Goal: Information Seeking & Learning: Check status

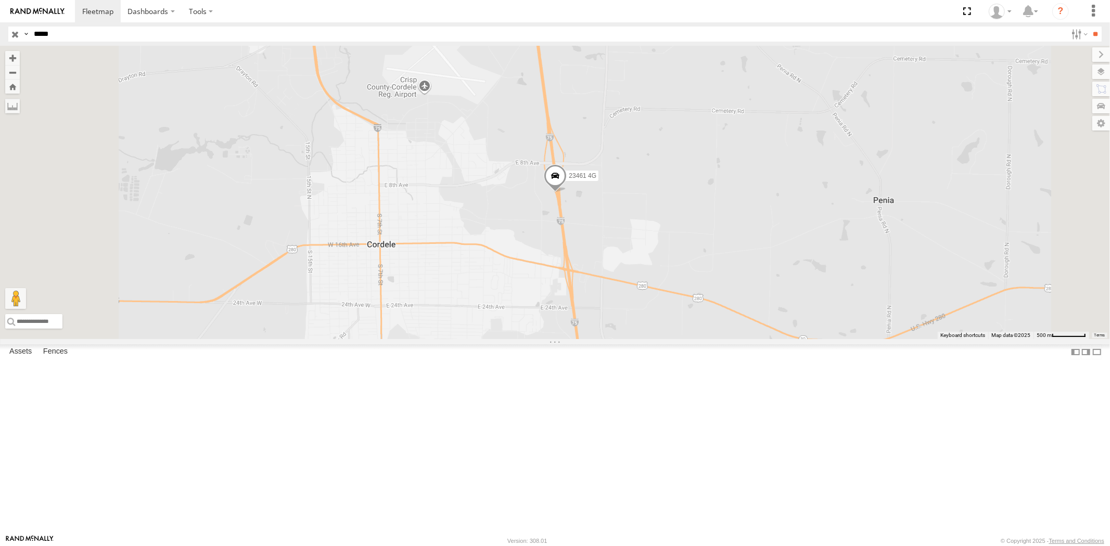
click at [15, 35] on input "button" at bounding box center [15, 34] width 14 height 15
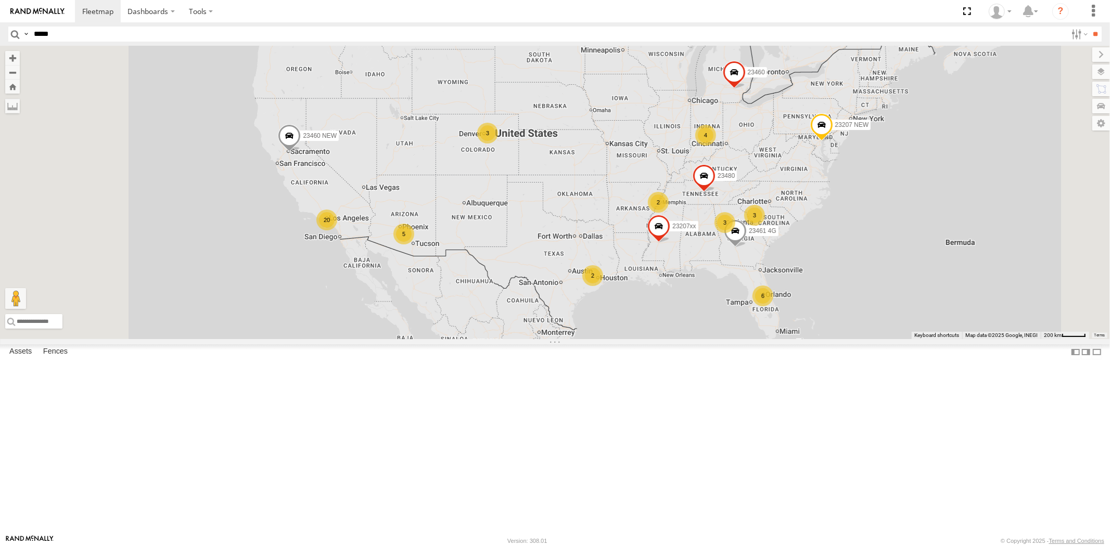
click at [94, 38] on input "*****" at bounding box center [548, 34] width 1037 height 15
paste input "*****"
click at [998, 27] on input "**" at bounding box center [1095, 34] width 12 height 15
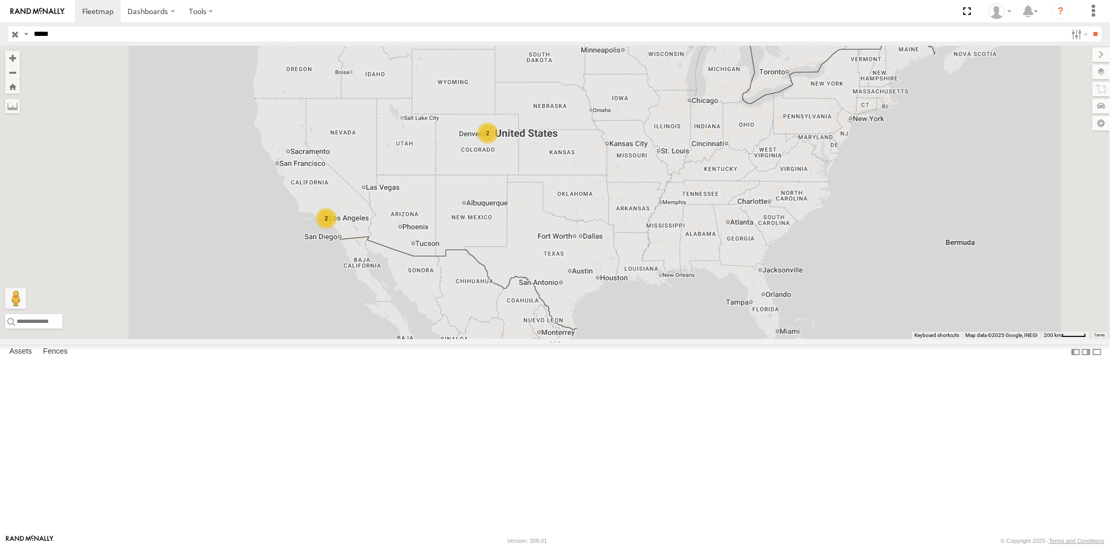
click at [0, 0] on div "23462" at bounding box center [0, 0] width 0 height 0
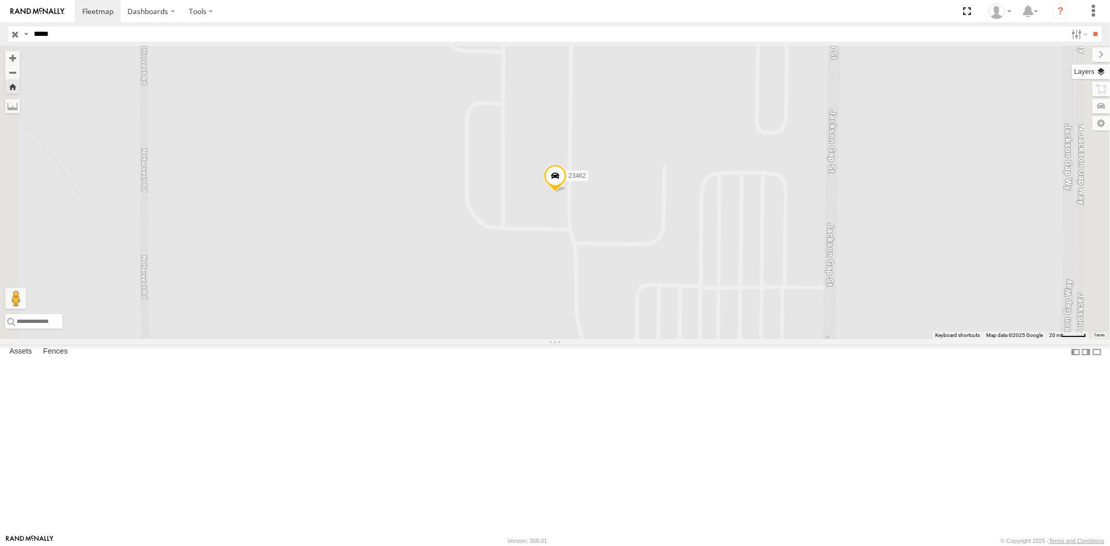
click at [998, 76] on label at bounding box center [1091, 72] width 38 height 15
click at [0, 0] on span "Basemaps" at bounding box center [0, 0] width 0 height 0
click at [0, 0] on span "Satellite + Roadmap" at bounding box center [0, 0] width 0 height 0
click at [998, 52] on label at bounding box center [1092, 54] width 35 height 15
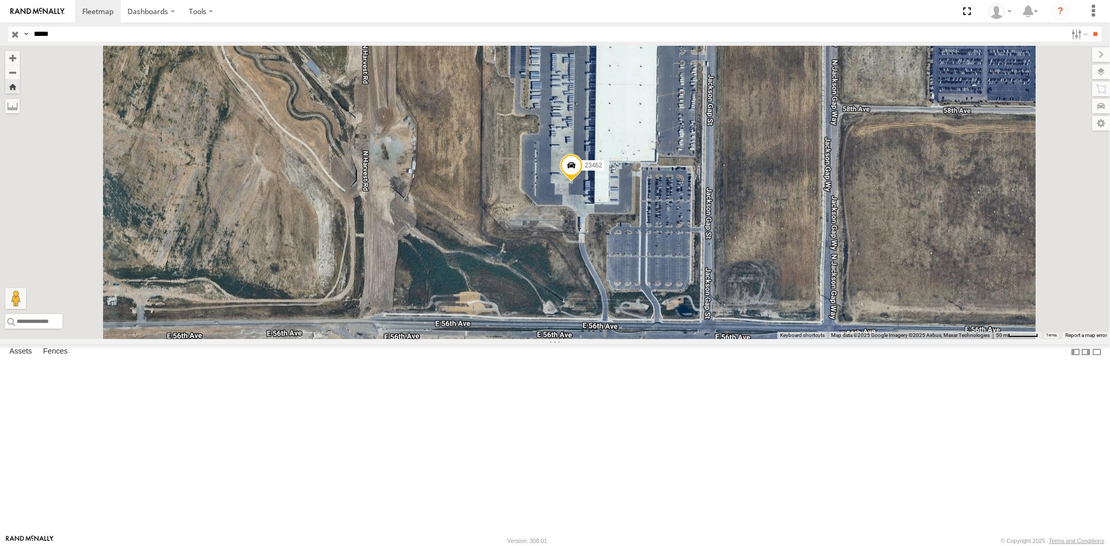
drag, startPoint x: 75, startPoint y: 40, endPoint x: 0, endPoint y: 33, distance: 75.7
click at [0, 33] on header "Search Query Asset ID Asset Label Registration Manufacturer Model VIN Job ID" at bounding box center [555, 33] width 1110 height 23
paste input "text"
type input "*****"
click at [998, 27] on input "**" at bounding box center [1095, 34] width 12 height 15
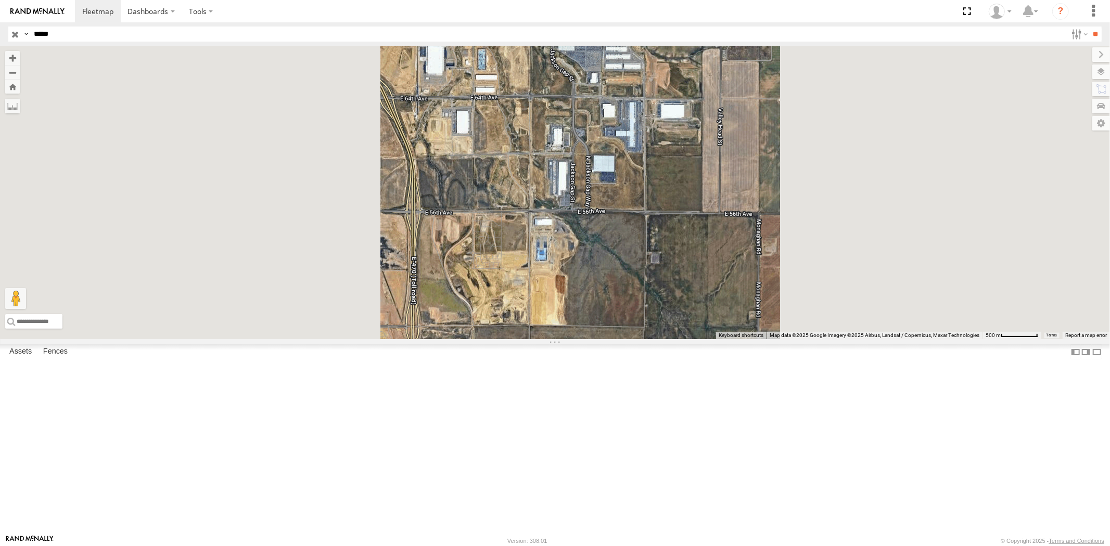
click at [0, 0] on div "23461 4G All Assets" at bounding box center [0, 0] width 0 height 0
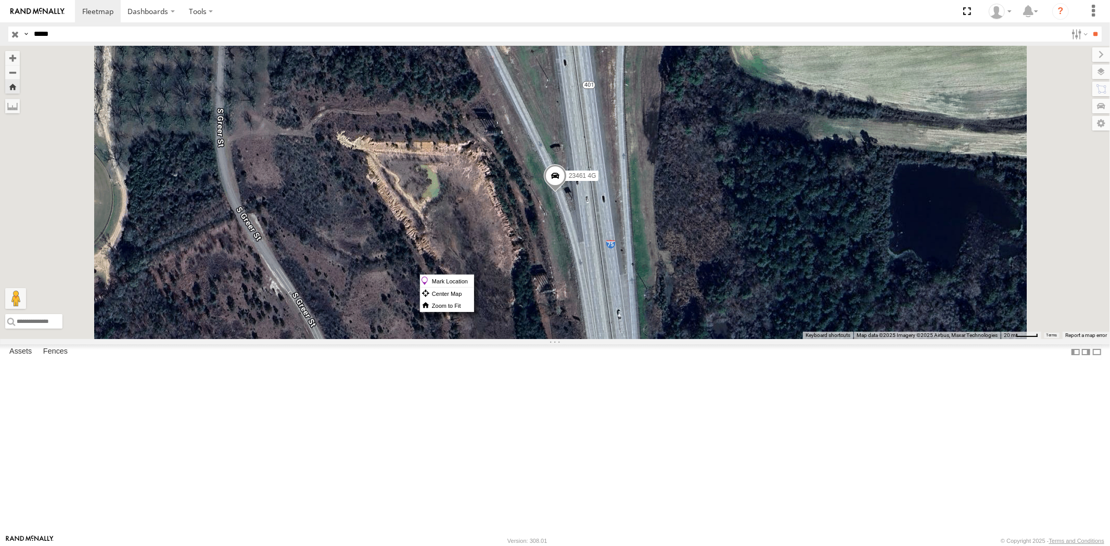
drag, startPoint x: 680, startPoint y: 275, endPoint x: 675, endPoint y: 273, distance: 5.6
click at [566, 193] on span at bounding box center [554, 179] width 23 height 28
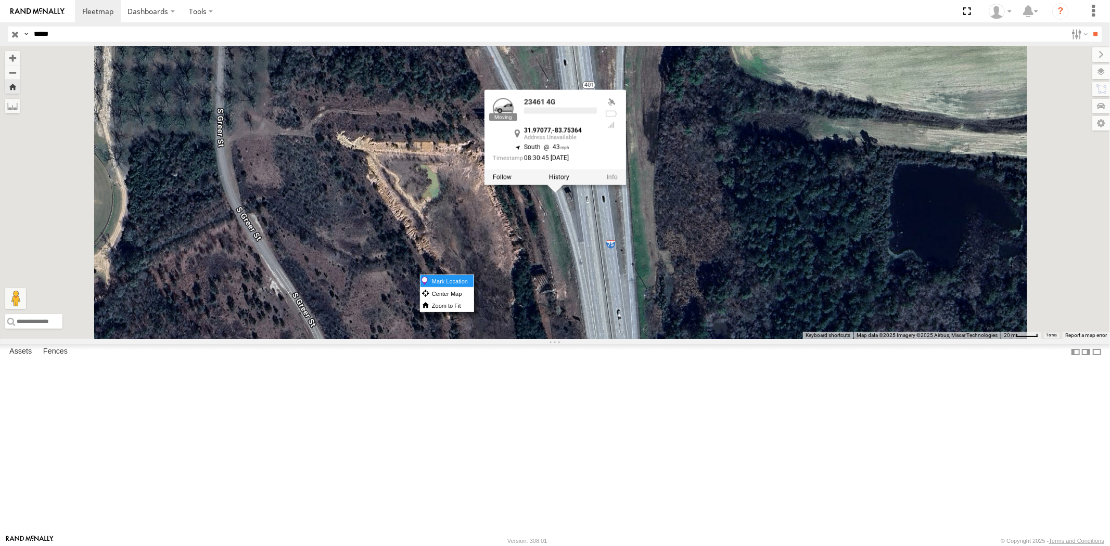
click at [473, 280] on label "Mark Location" at bounding box center [446, 281] width 53 height 12
click at [747, 339] on div "23461 4G 23461 4G All Assets GA-401 Cordele 31.97077 , -83.75364 South 43 08:30…" at bounding box center [555, 192] width 1110 height 293
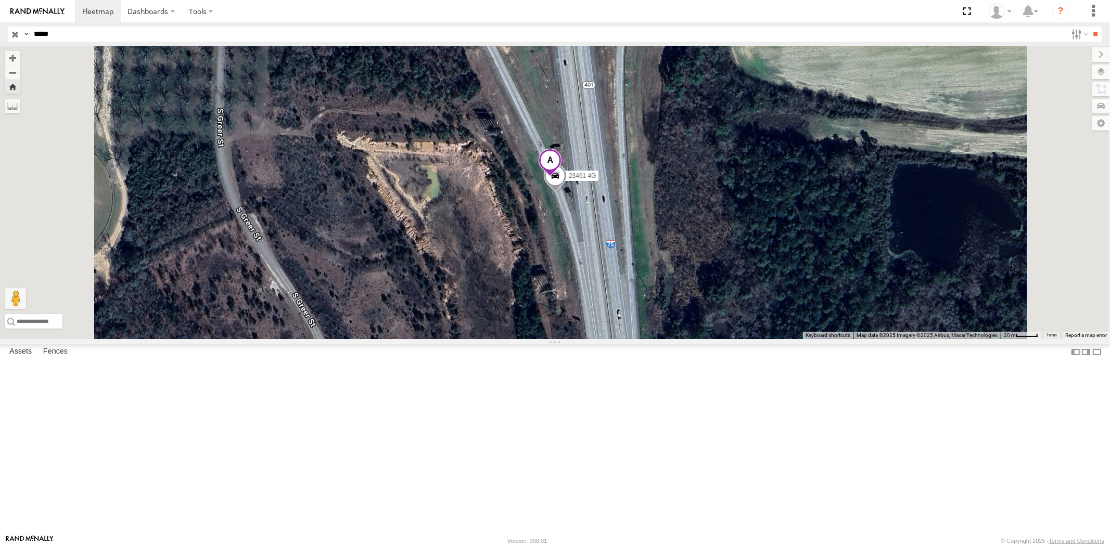
click at [561, 177] on span at bounding box center [549, 163] width 23 height 28
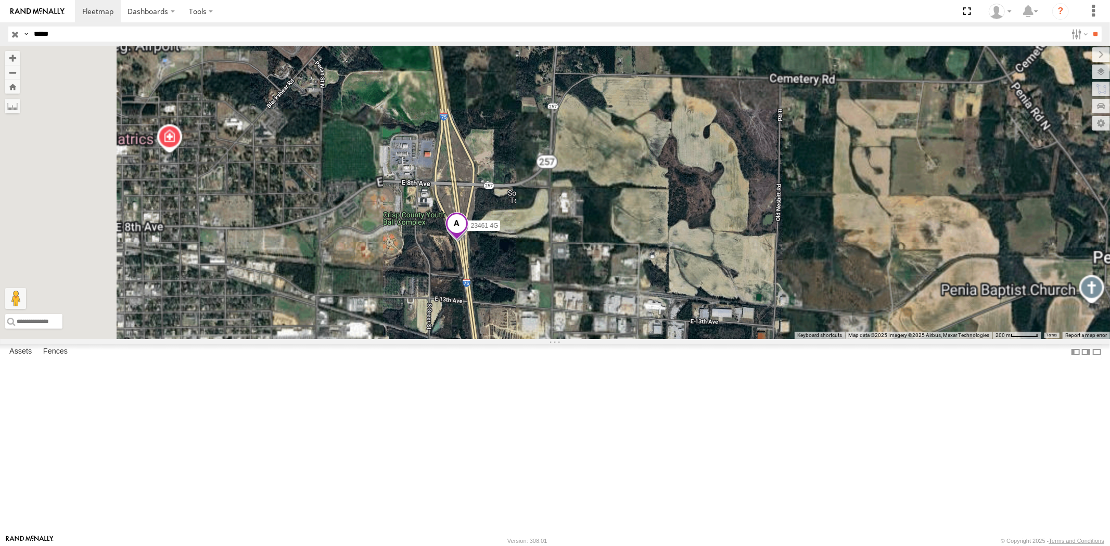
click at [12, 33] on input "button" at bounding box center [15, 34] width 14 height 15
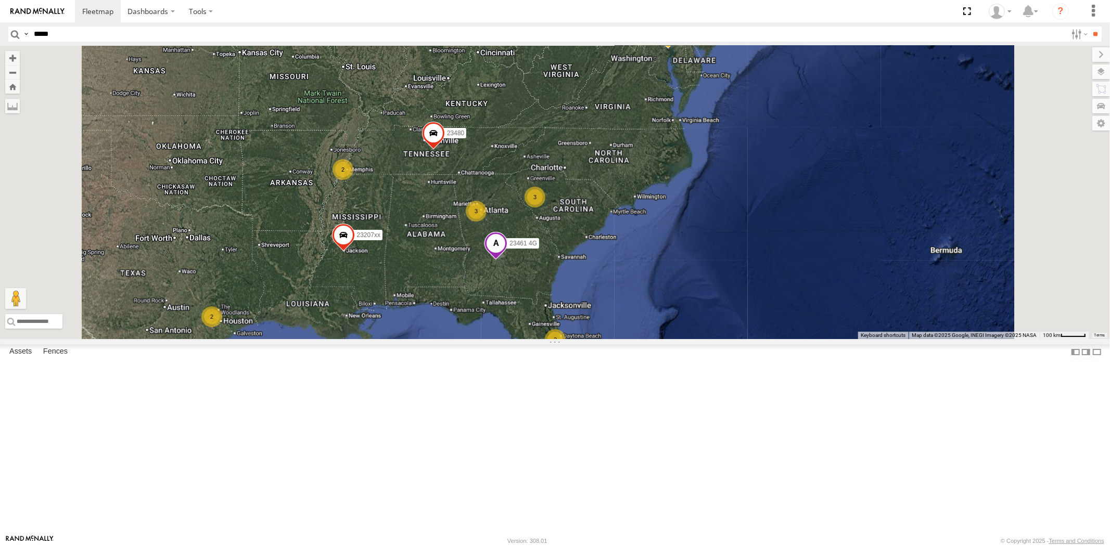
drag, startPoint x: 665, startPoint y: 394, endPoint x: 646, endPoint y: 336, distance: 61.4
click at [646, 336] on div "23461 4G 4 2 2 23207 NEW 2 23207xx 3 2 3 23480 2" at bounding box center [555, 192] width 1110 height 293
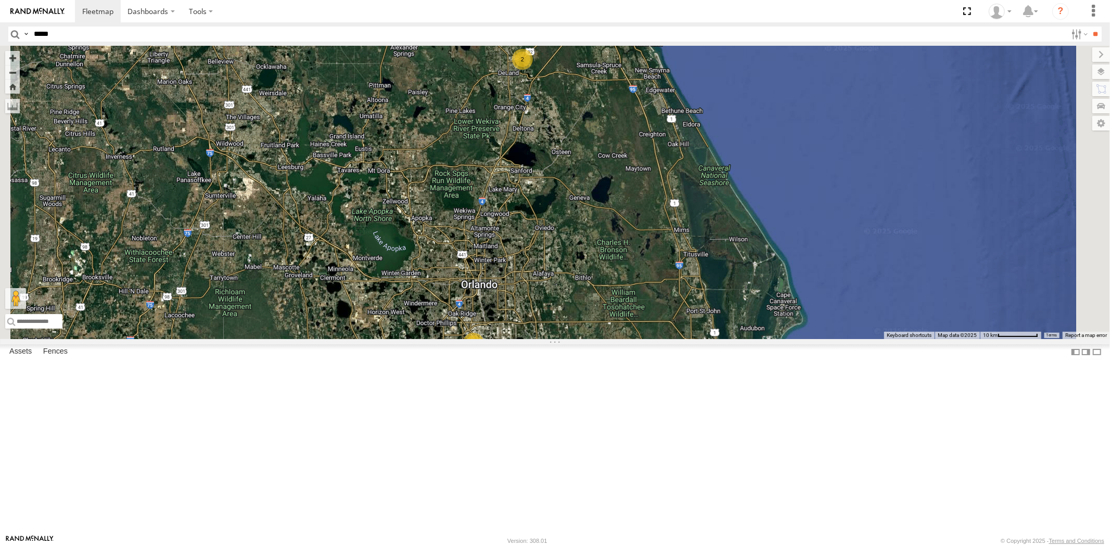
drag, startPoint x: 636, startPoint y: 328, endPoint x: 628, endPoint y: 340, distance: 13.9
click at [637, 320] on div "23461 4G 23207 NEW 23207xx 23480 4 2" at bounding box center [555, 192] width 1110 height 293
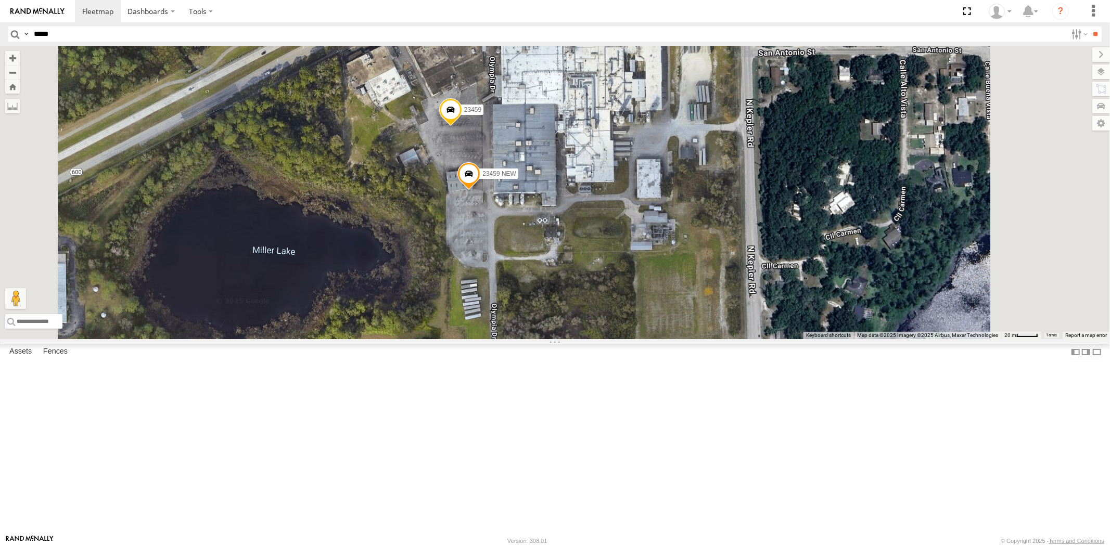
click at [106, 37] on input "*****" at bounding box center [548, 34] width 1037 height 15
paste input "*****"
type input "*****"
click at [998, 27] on input "**" at bounding box center [1095, 34] width 12 height 15
click at [0, 0] on div "All Assets" at bounding box center [0, 0] width 0 height 0
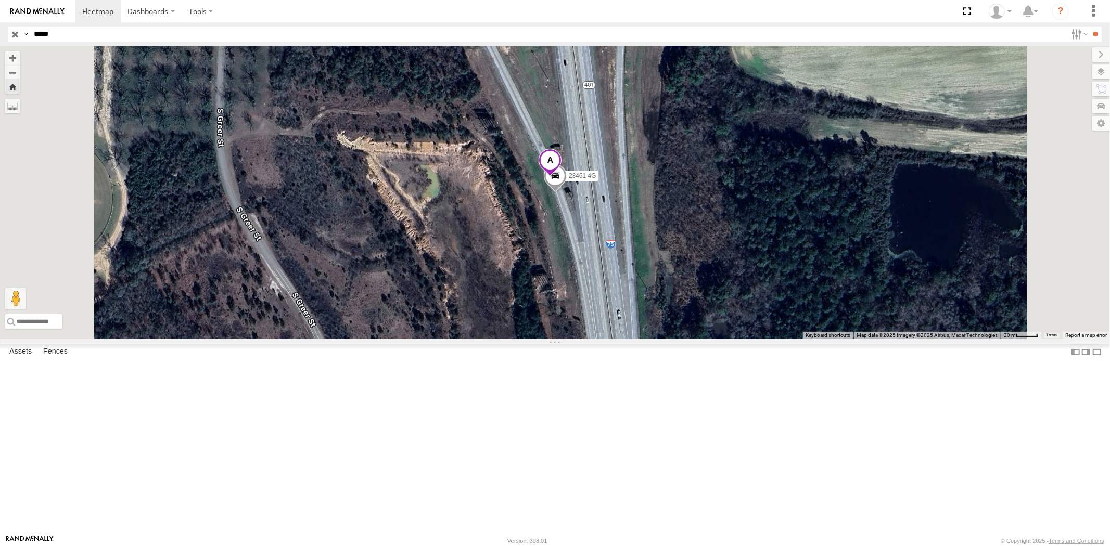
drag, startPoint x: 683, startPoint y: 257, endPoint x: 730, endPoint y: 273, distance: 49.5
click at [561, 177] on span at bounding box center [549, 163] width 23 height 28
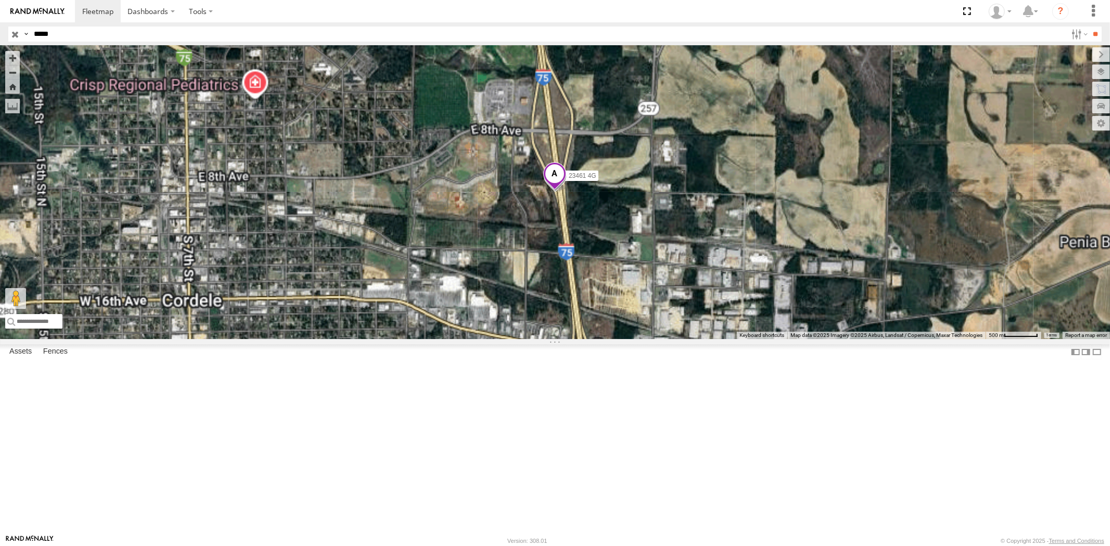
drag, startPoint x: 71, startPoint y: 34, endPoint x: 11, endPoint y: 33, distance: 59.3
click at [23, 33] on div "Search Query Asset ID Asset Label Registration Manufacturer Model VIN Job ID Dr…" at bounding box center [548, 34] width 1081 height 15
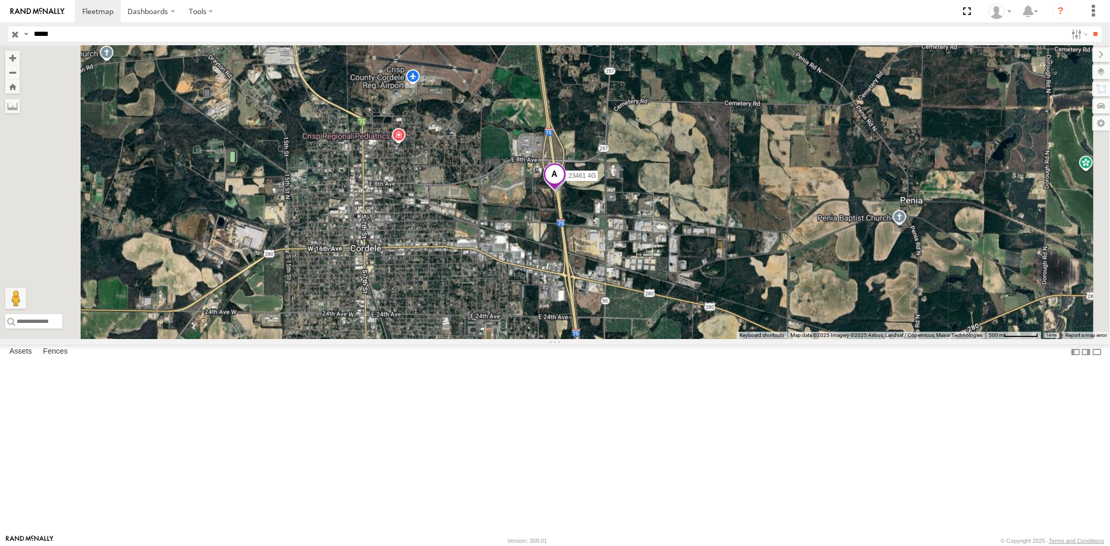
click at [998, 27] on input "**" at bounding box center [1095, 34] width 12 height 15
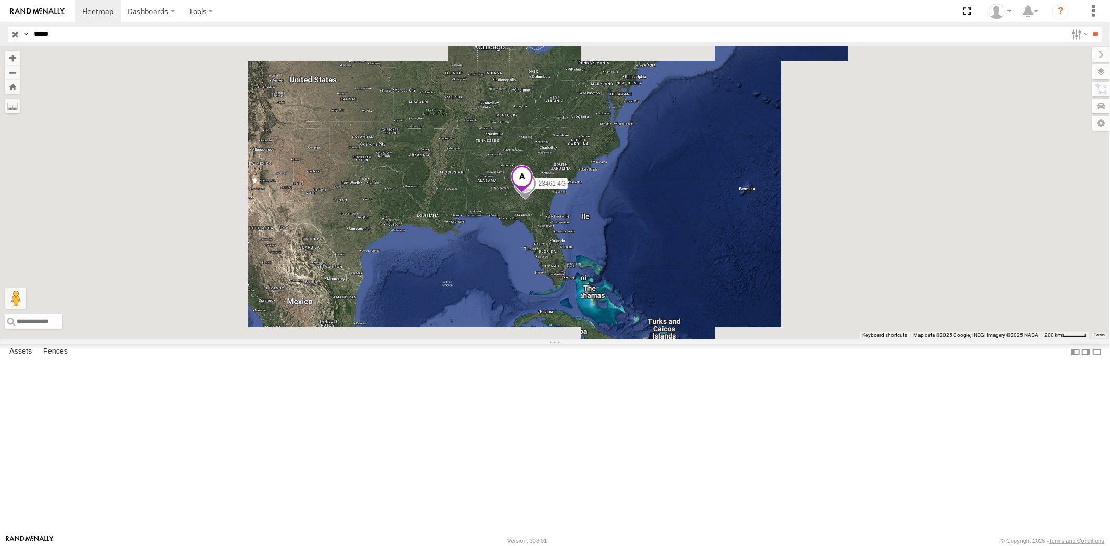
click at [13, 35] on input "button" at bounding box center [15, 34] width 14 height 15
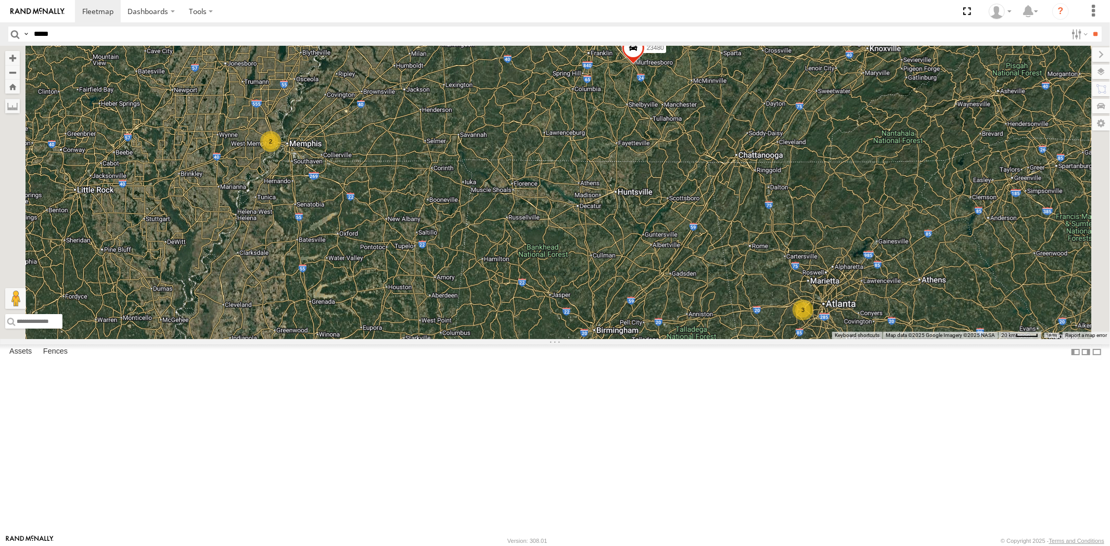
drag, startPoint x: 718, startPoint y: 264, endPoint x: 670, endPoint y: 253, distance: 49.2
click at [670, 253] on div "23207 NEW 23207xx 23460 23480 23461 4G 2 3" at bounding box center [555, 192] width 1110 height 293
drag, startPoint x: 725, startPoint y: 262, endPoint x: 731, endPoint y: 306, distance: 44.1
click at [731, 306] on div "23207 NEW 23207xx 23460 23480 23461 4G 2 3" at bounding box center [555, 192] width 1110 height 293
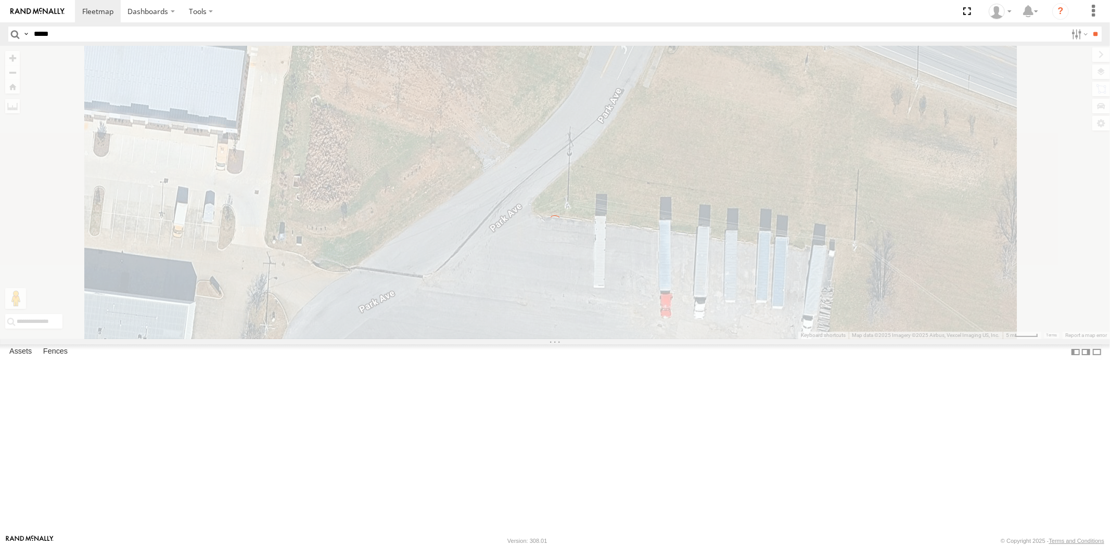
click at [610, 271] on div "← Move left → Move right ↑ Move up ↓ Move down + Zoom in - Zoom out Home Jump l…" at bounding box center [555, 192] width 1110 height 293
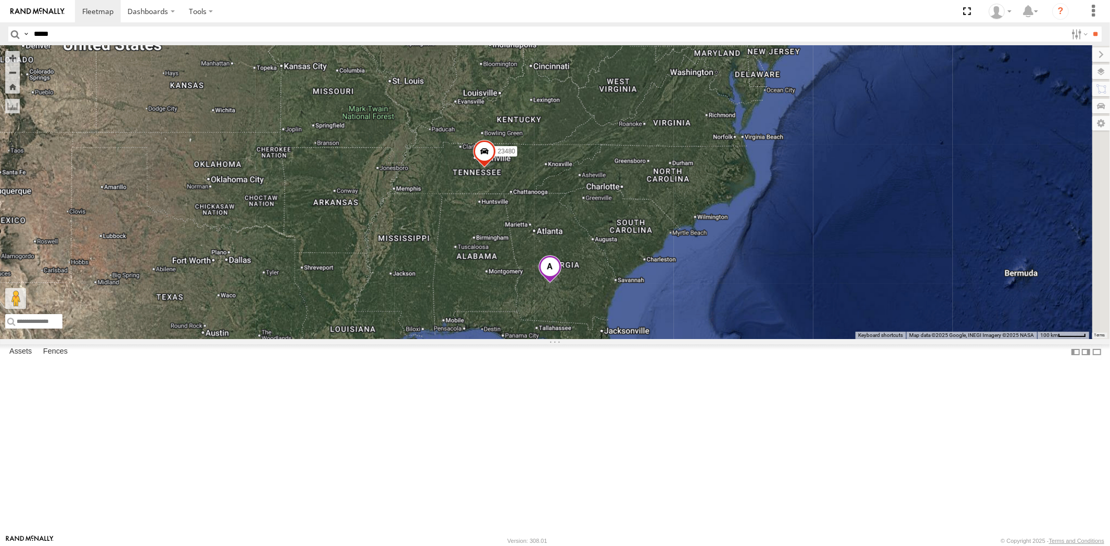
drag, startPoint x: 732, startPoint y: 260, endPoint x: 631, endPoint y: 264, distance: 101.0
click at [633, 264] on div "23480" at bounding box center [555, 192] width 1110 height 293
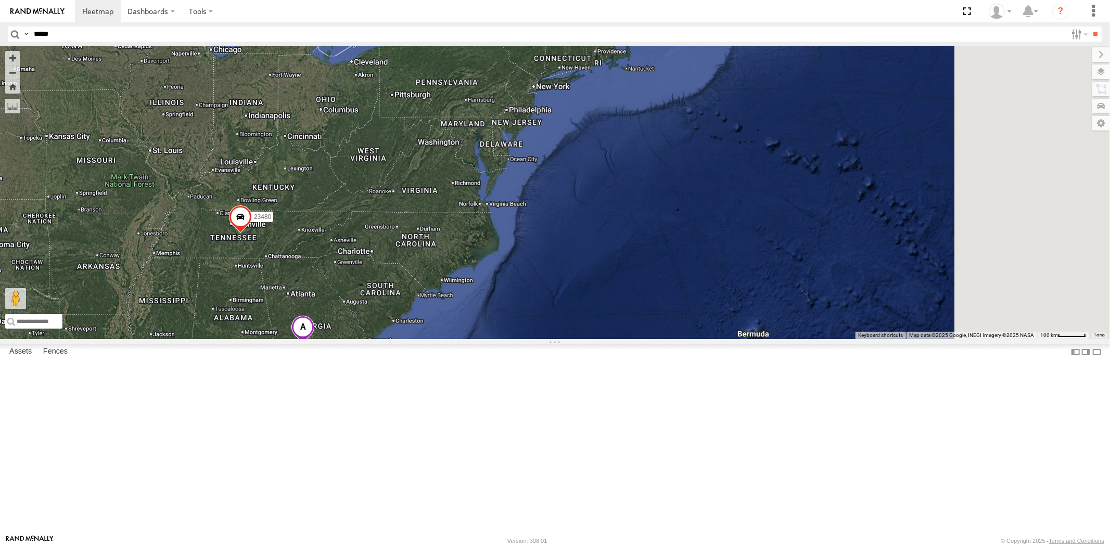
drag, startPoint x: 663, startPoint y: 242, endPoint x: 623, endPoint y: 268, distance: 47.5
click at [616, 292] on div "23480" at bounding box center [555, 192] width 1110 height 293
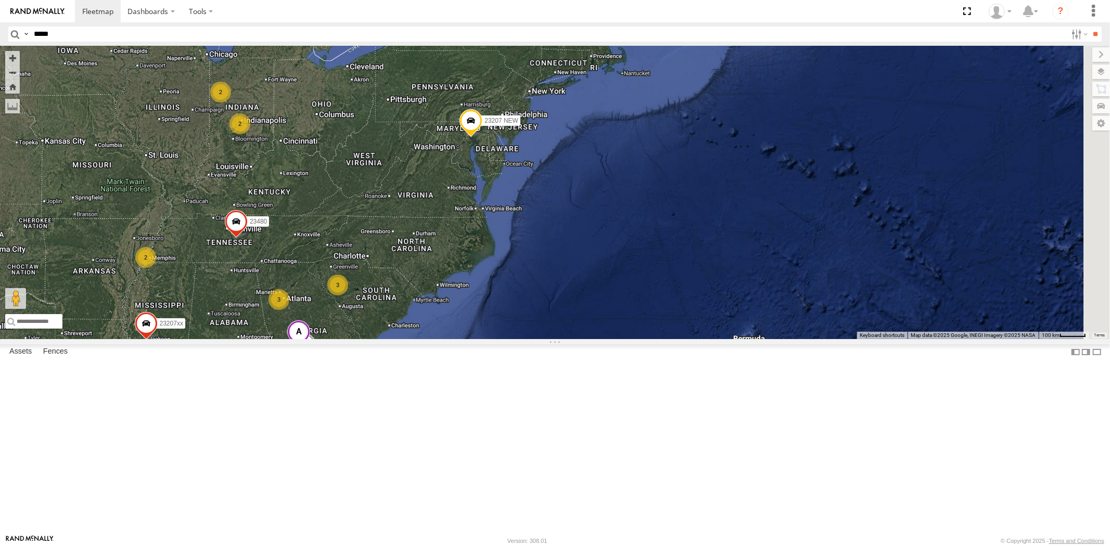
drag, startPoint x: 624, startPoint y: 269, endPoint x: 601, endPoint y: 317, distance: 53.3
click at [601, 320] on div "23480 4 2 2 23207 NEW 2 23207xx 3 2 3 23460 23461 4G" at bounding box center [555, 192] width 1110 height 293
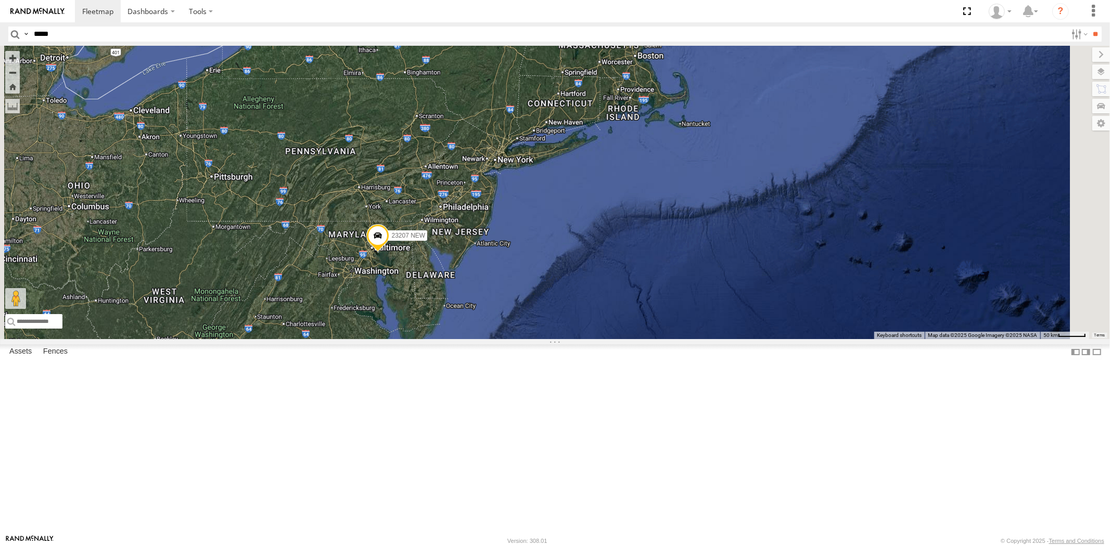
click at [600, 315] on div "23480 23207 NEW 23207xx 23460 23461 4G" at bounding box center [555, 192] width 1110 height 293
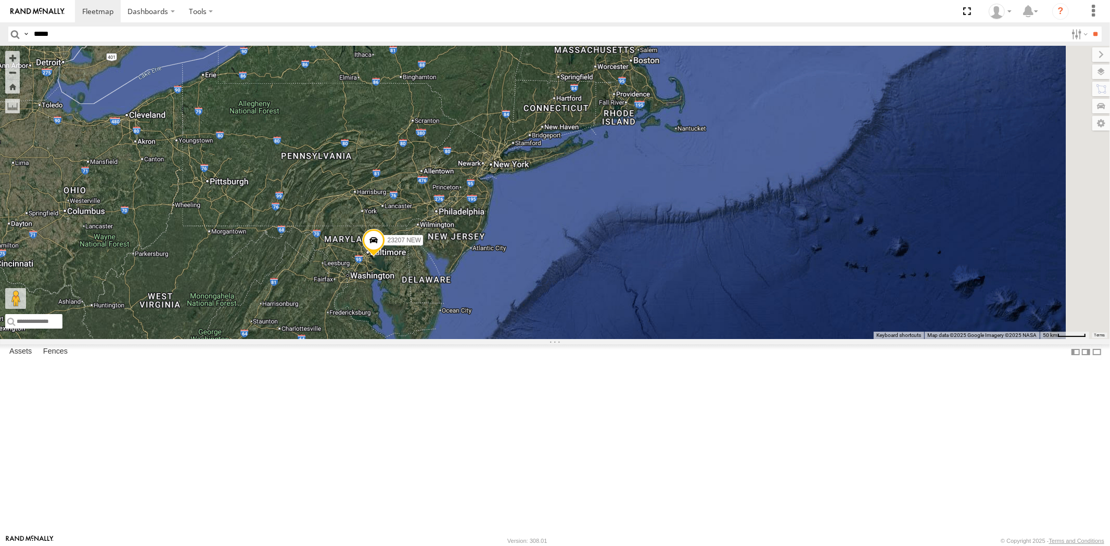
drag, startPoint x: 646, startPoint y: 271, endPoint x: 615, endPoint y: 312, distance: 51.7
click at [615, 312] on div "23480 23207 NEW 23207xx 23460 23461 4G" at bounding box center [555, 192] width 1110 height 293
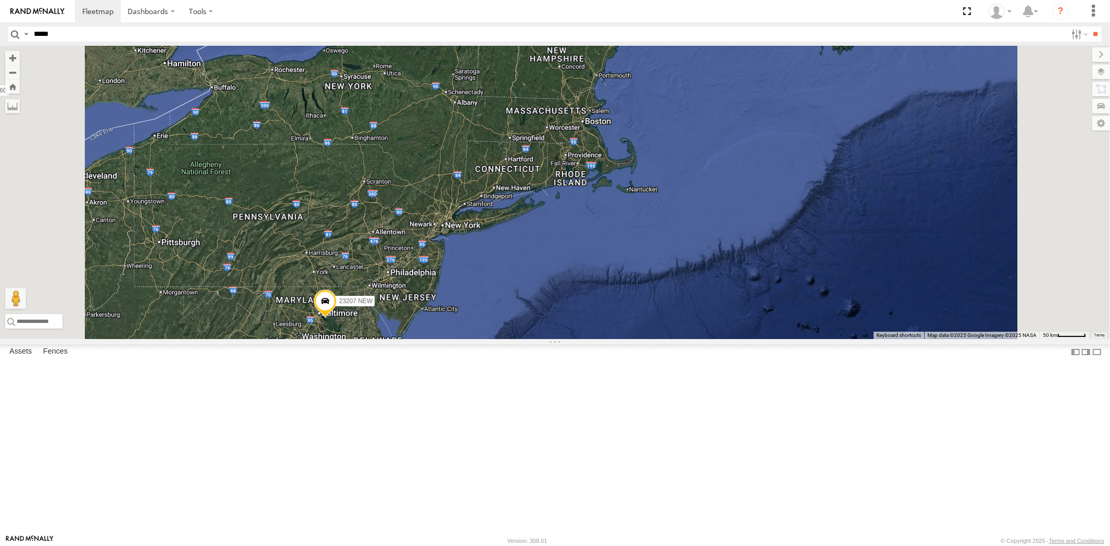
click at [576, 306] on div "23480 23207 NEW 23207xx 23460 23461 4G" at bounding box center [555, 192] width 1110 height 293
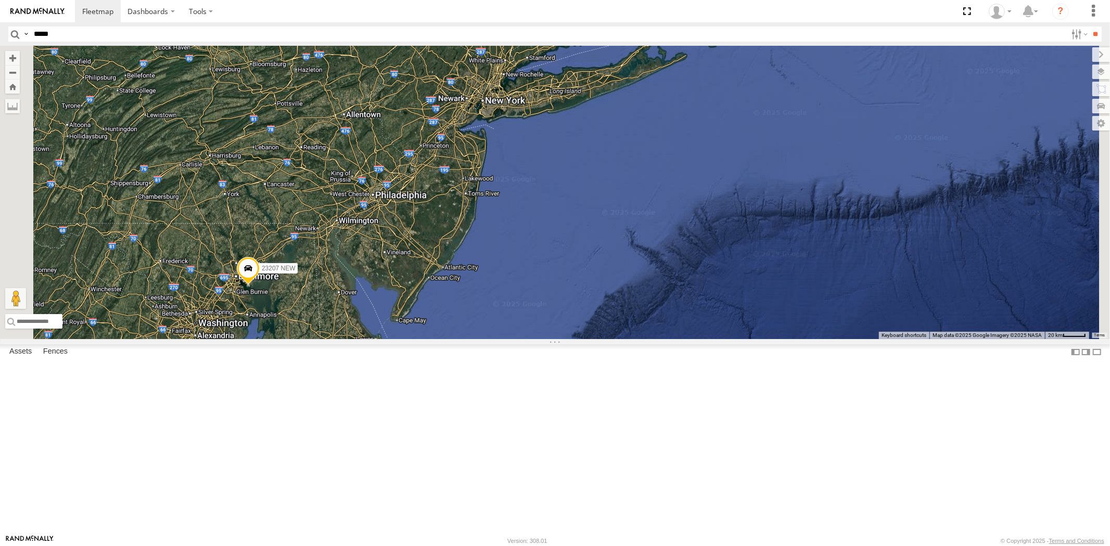
drag, startPoint x: 549, startPoint y: 341, endPoint x: 550, endPoint y: 334, distance: 6.8
click at [563, 326] on div "23480 23207 NEW 23207xx 23460 23461 4G" at bounding box center [555, 192] width 1110 height 293
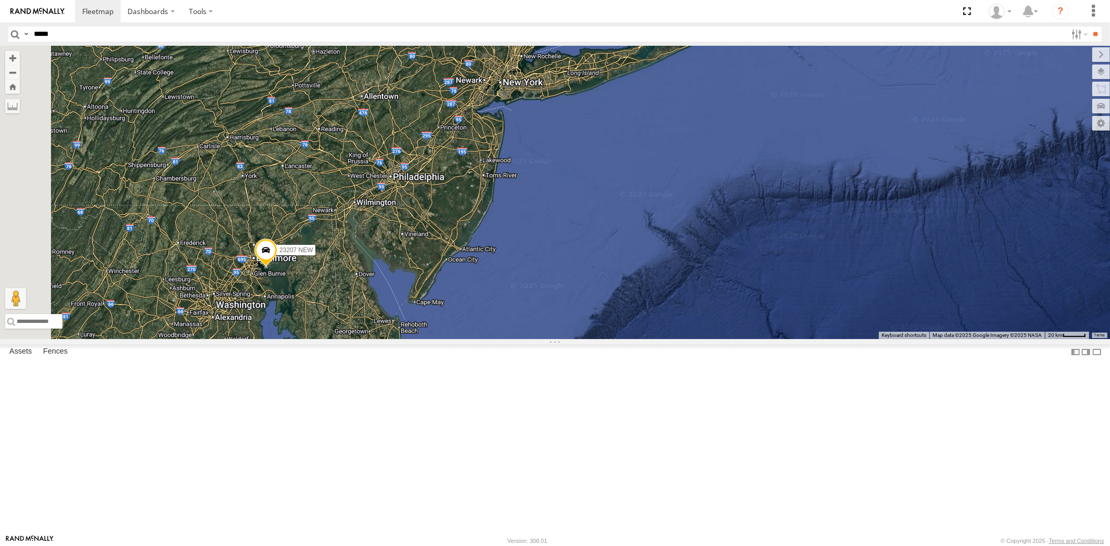
drag, startPoint x: 527, startPoint y: 326, endPoint x: 584, endPoint y: 285, distance: 70.5
click at [584, 285] on div "23480 23207 NEW 23207xx 23460 23461 4G" at bounding box center [555, 192] width 1110 height 293
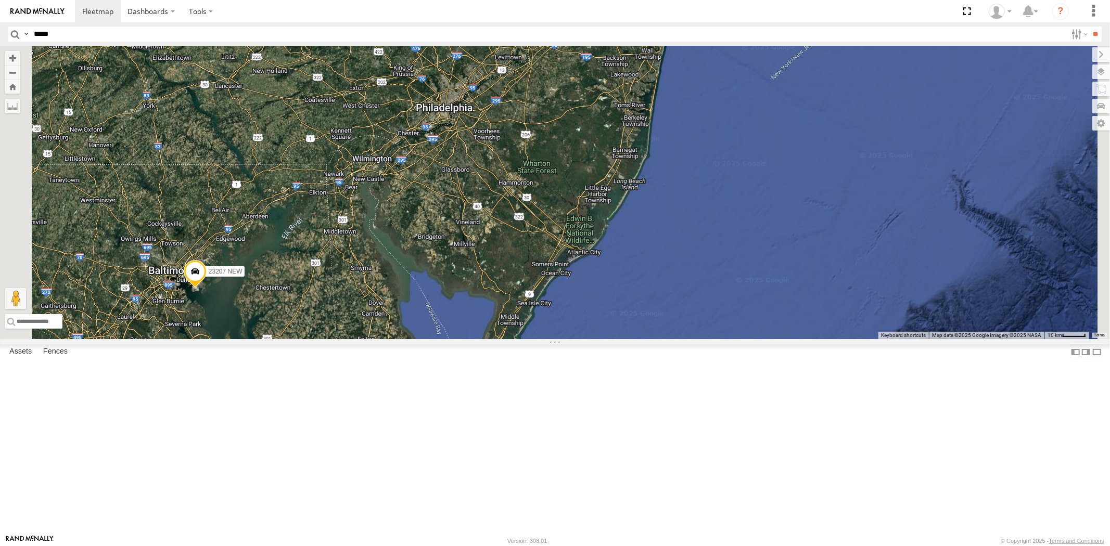
drag, startPoint x: 627, startPoint y: 273, endPoint x: 614, endPoint y: 310, distance: 39.2
click at [614, 310] on div "23480 23207 NEW 23207xx 23460 23461 4G" at bounding box center [555, 192] width 1110 height 293
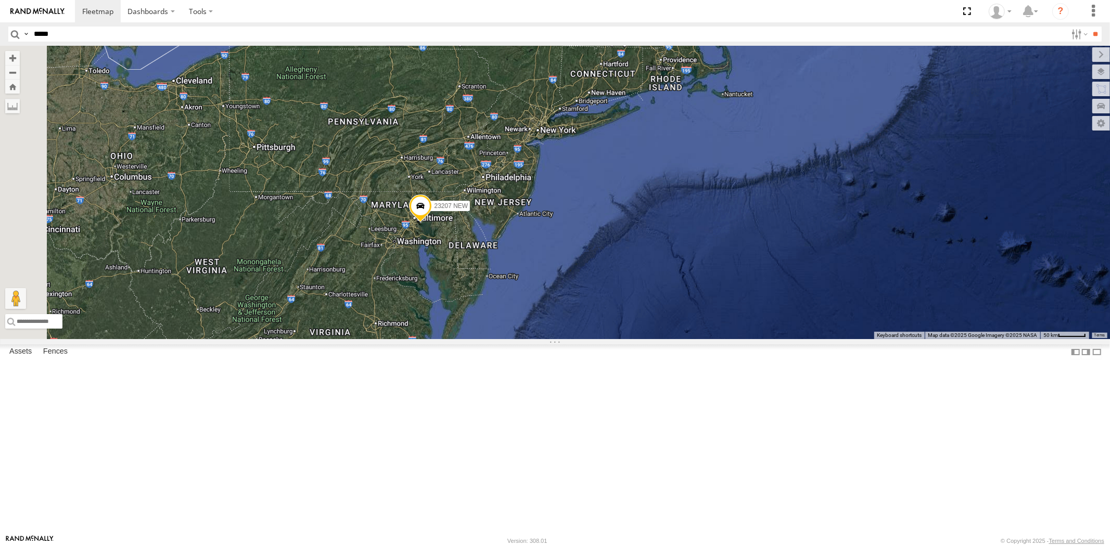
click at [70, 33] on input "*****" at bounding box center [548, 34] width 1037 height 15
paste input "*****"
click at [998, 27] on input "**" at bounding box center [1095, 34] width 12 height 15
click at [0, 0] on div "23207 NEW" at bounding box center [0, 0] width 0 height 0
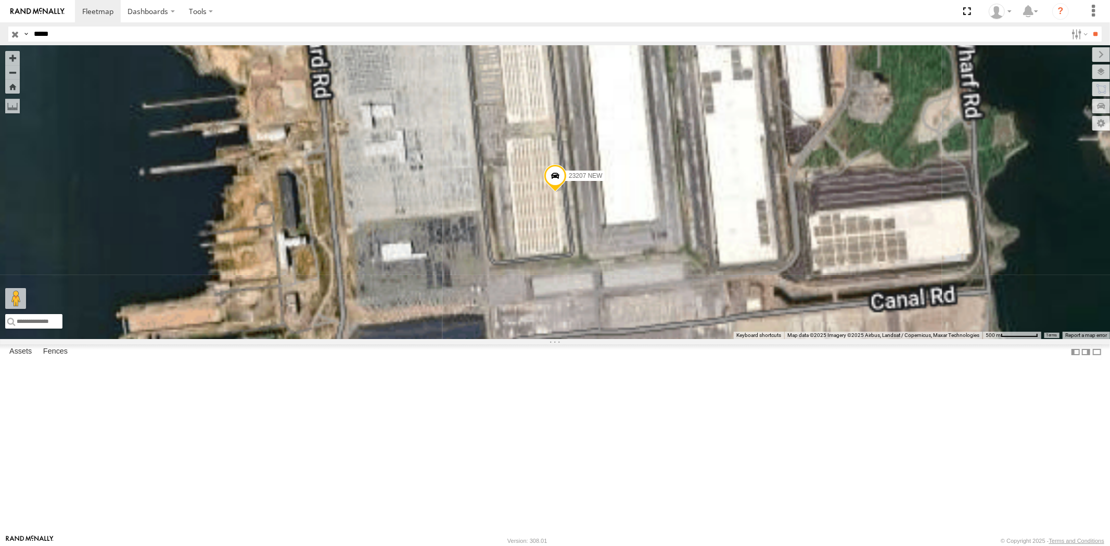
click at [45, 33] on input "*****" at bounding box center [548, 34] width 1037 height 15
paste input "***"
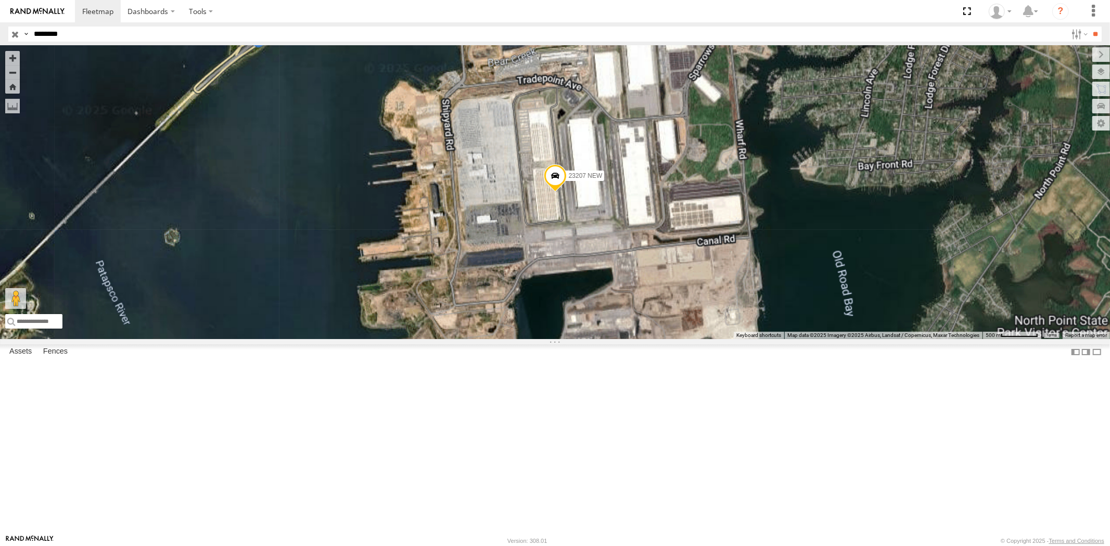
click at [998, 27] on input "**" at bounding box center [1095, 34] width 12 height 15
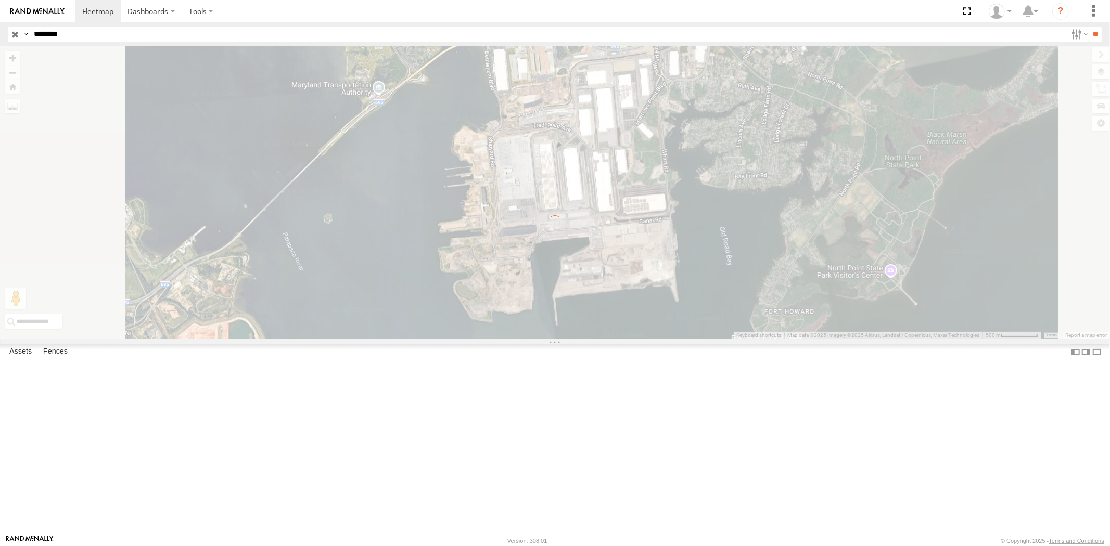
click at [6, 32] on header "Search Query Asset ID Asset Label Registration Manufacturer Model VIN Job ID" at bounding box center [555, 33] width 1110 height 23
type input "*****"
click at [998, 27] on input "**" at bounding box center [1095, 34] width 12 height 15
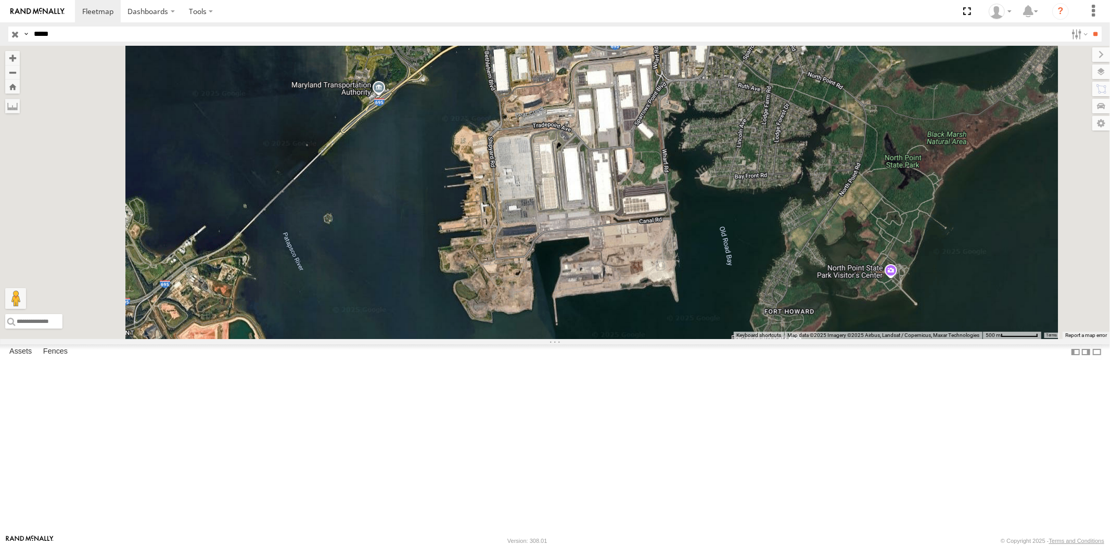
click at [0, 0] on div "23474 4G" at bounding box center [0, 0] width 0 height 0
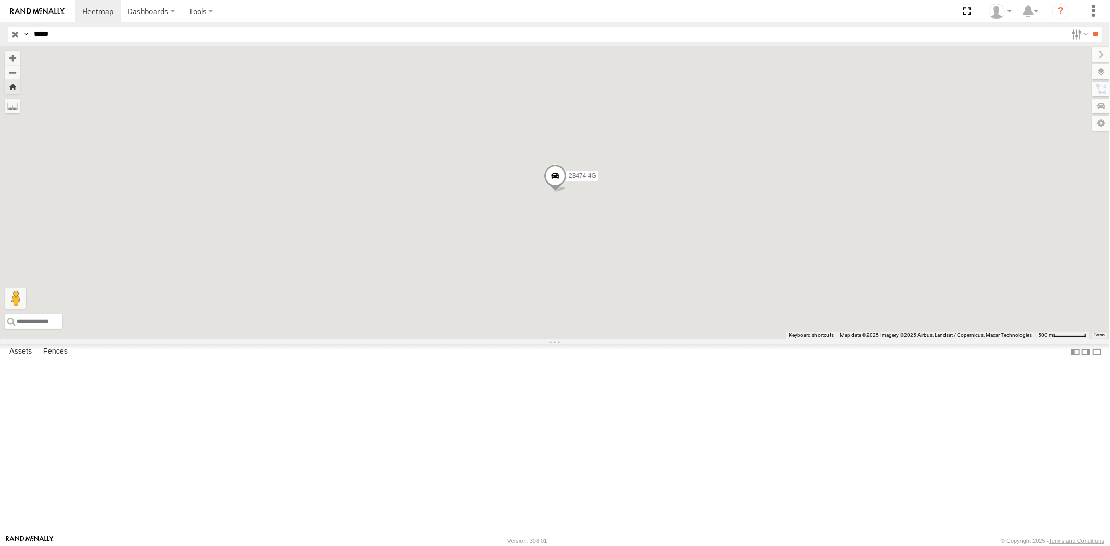
click at [0, 0] on div "23474" at bounding box center [0, 0] width 0 height 0
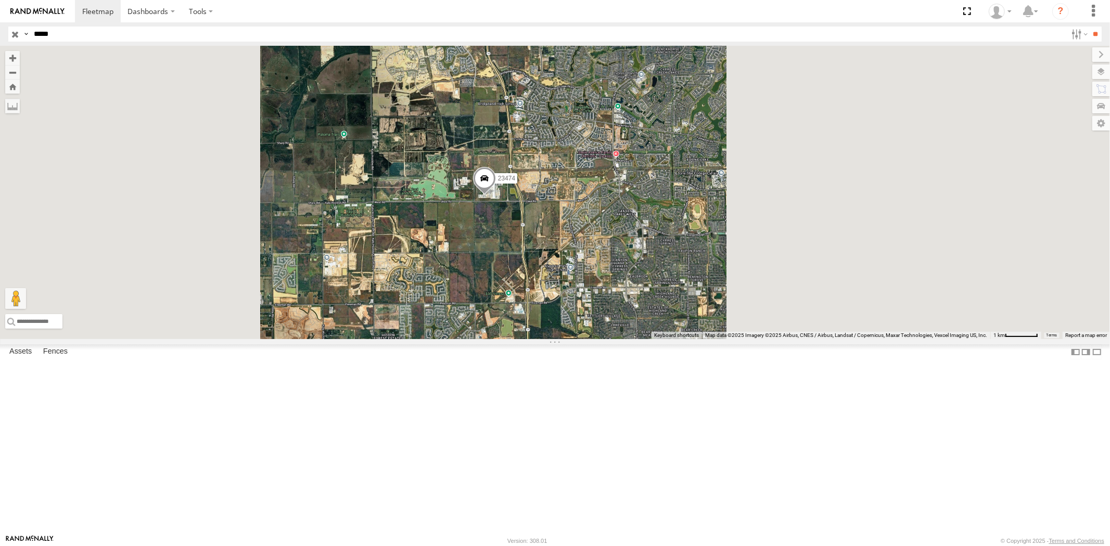
click at [20, 33] on input "button" at bounding box center [15, 34] width 14 height 15
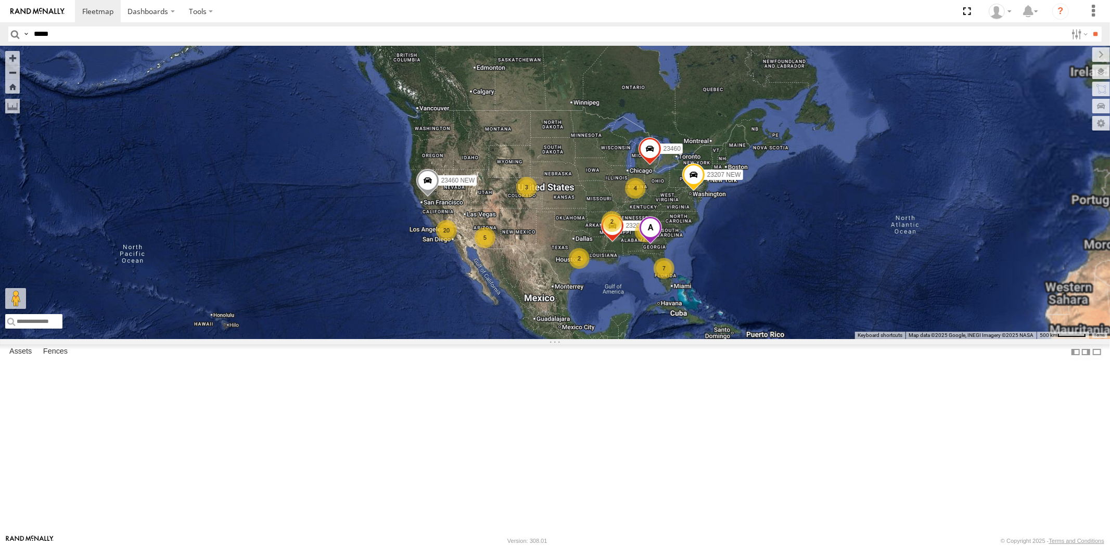
click at [662, 244] on span at bounding box center [650, 230] width 23 height 28
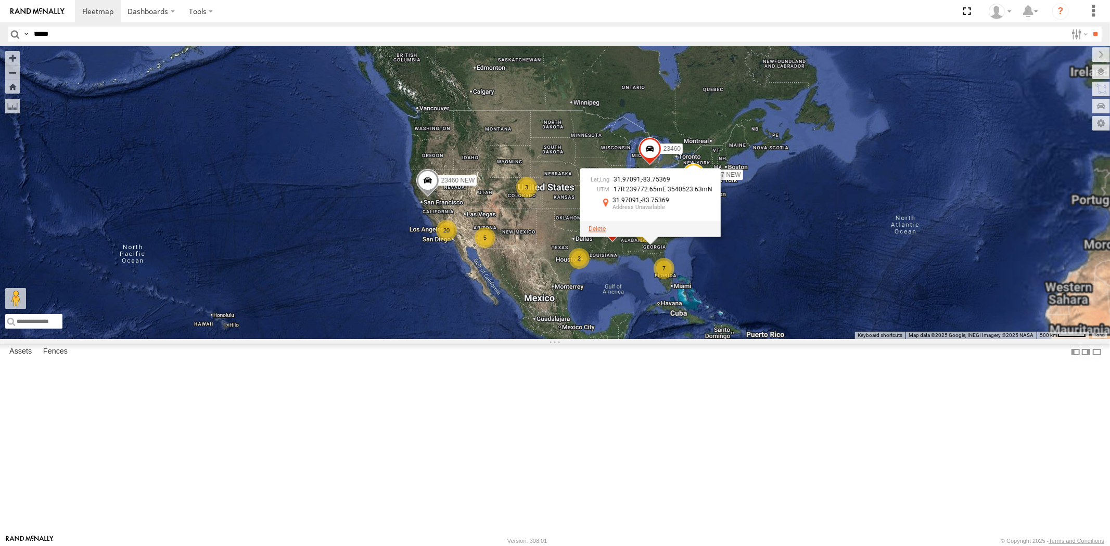
click at [606, 233] on span at bounding box center [596, 228] width 17 height 7
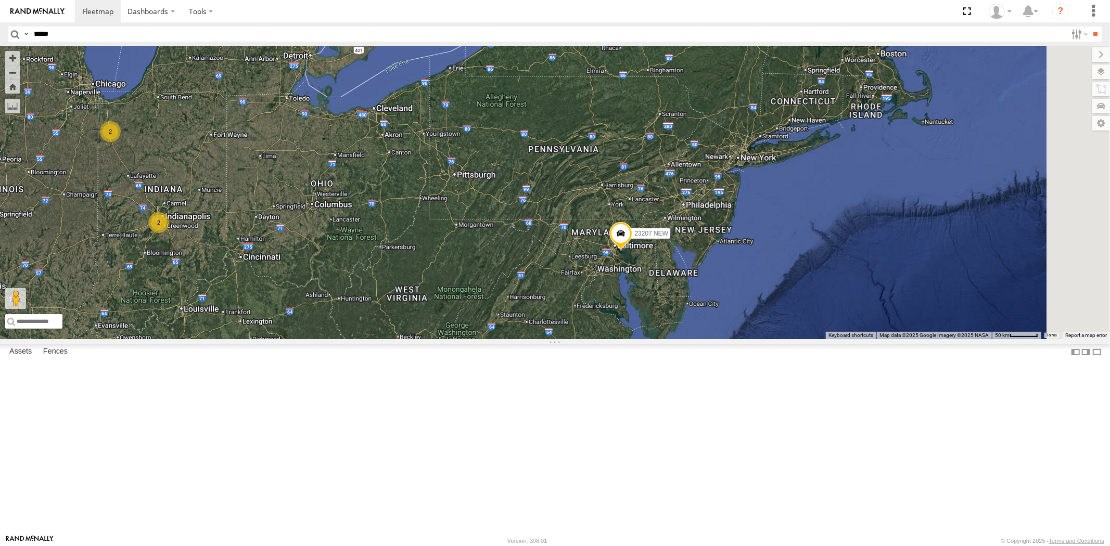
drag, startPoint x: 791, startPoint y: 281, endPoint x: 760, endPoint y: 285, distance: 31.4
click at [765, 285] on div "23207 NEW 23207xx 23460 23460 NEW 23480 23461 4G 2 2" at bounding box center [555, 192] width 1110 height 293
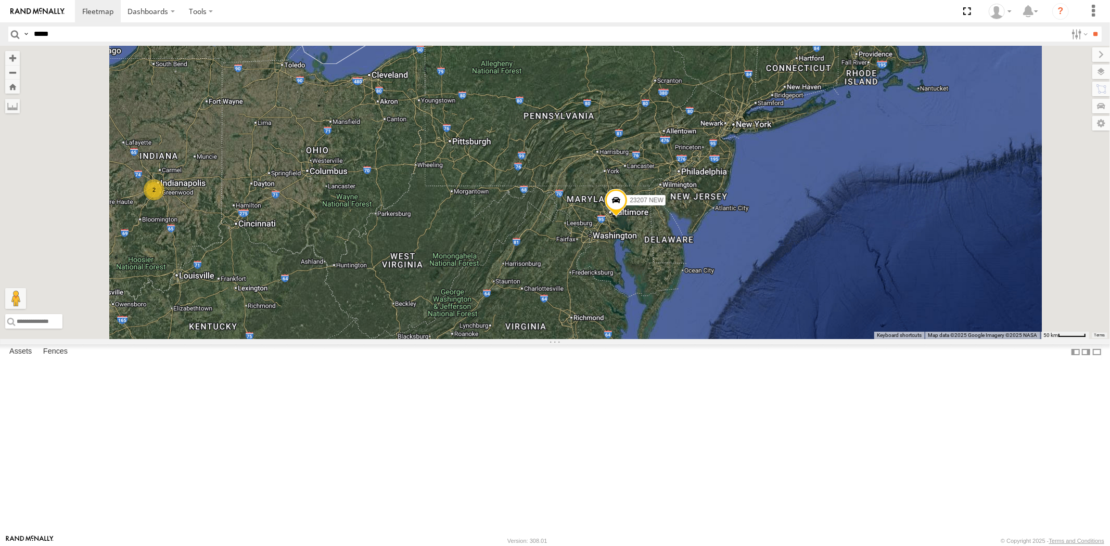
drag, startPoint x: 661, startPoint y: 323, endPoint x: 610, endPoint y: 336, distance: 53.1
click at [614, 336] on div "23207 NEW 23207xx 23460 23460 NEW 23480 23461 4G 2" at bounding box center [555, 192] width 1110 height 293
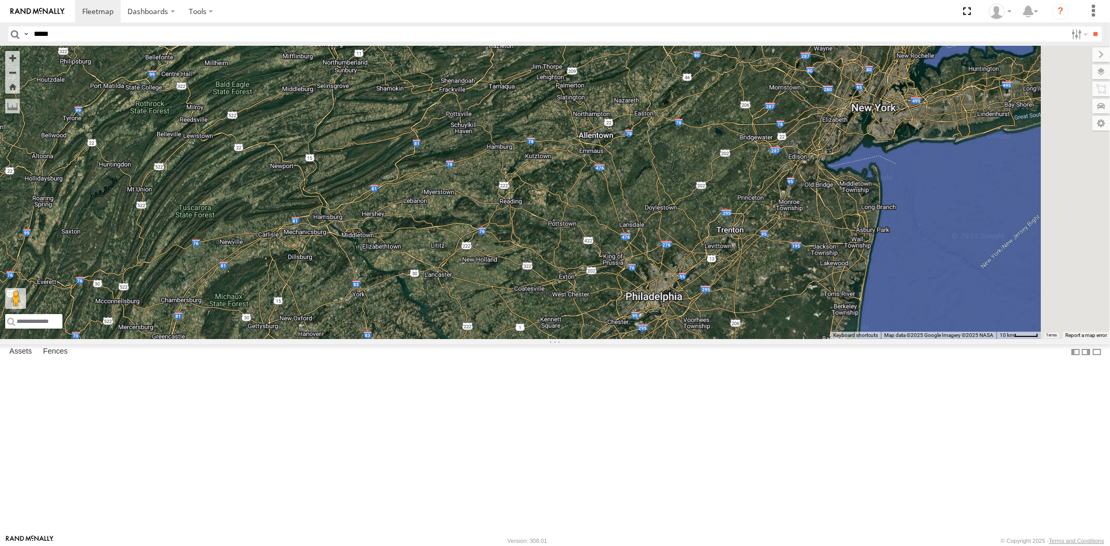
drag, startPoint x: 673, startPoint y: 319, endPoint x: 611, endPoint y: 347, distance: 68.5
click at [611, 339] on div "23207 NEW 23207xx 23460 23460 NEW 23480 23461 4G" at bounding box center [555, 192] width 1110 height 293
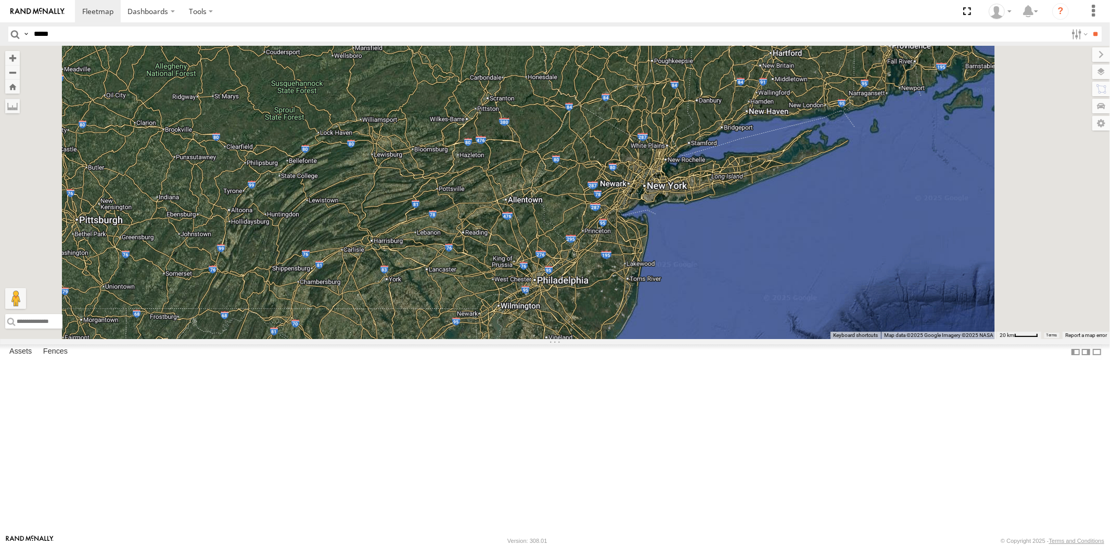
drag, startPoint x: 583, startPoint y: 331, endPoint x: 624, endPoint y: 330, distance: 41.1
click at [609, 329] on div "23207 NEW 23207xx 23460 23460 NEW 23480 23461 4G" at bounding box center [555, 192] width 1110 height 293
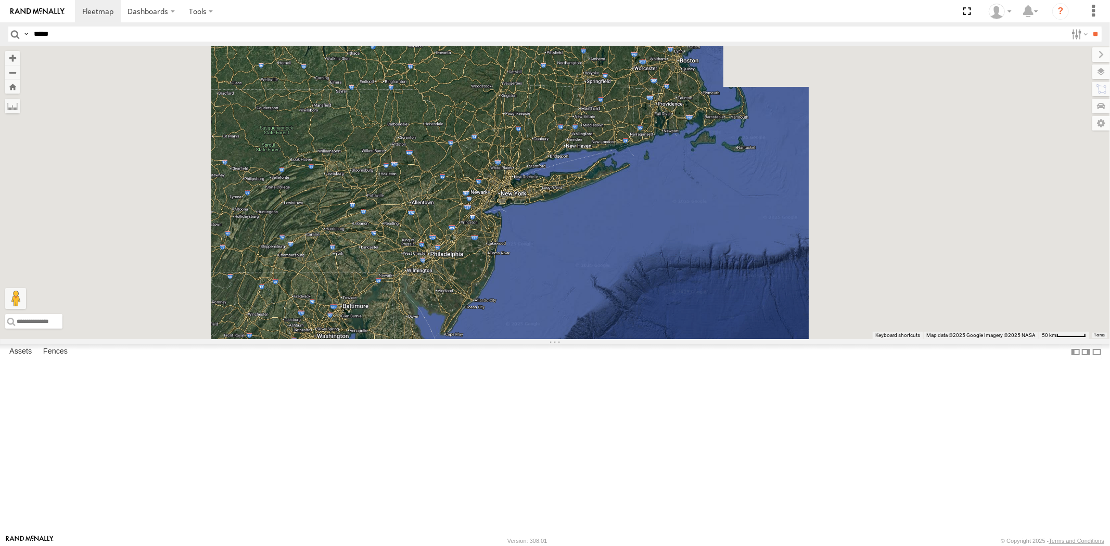
drag, startPoint x: 434, startPoint y: 268, endPoint x: 638, endPoint y: 282, distance: 204.9
click at [580, 272] on div at bounding box center [555, 192] width 1110 height 293
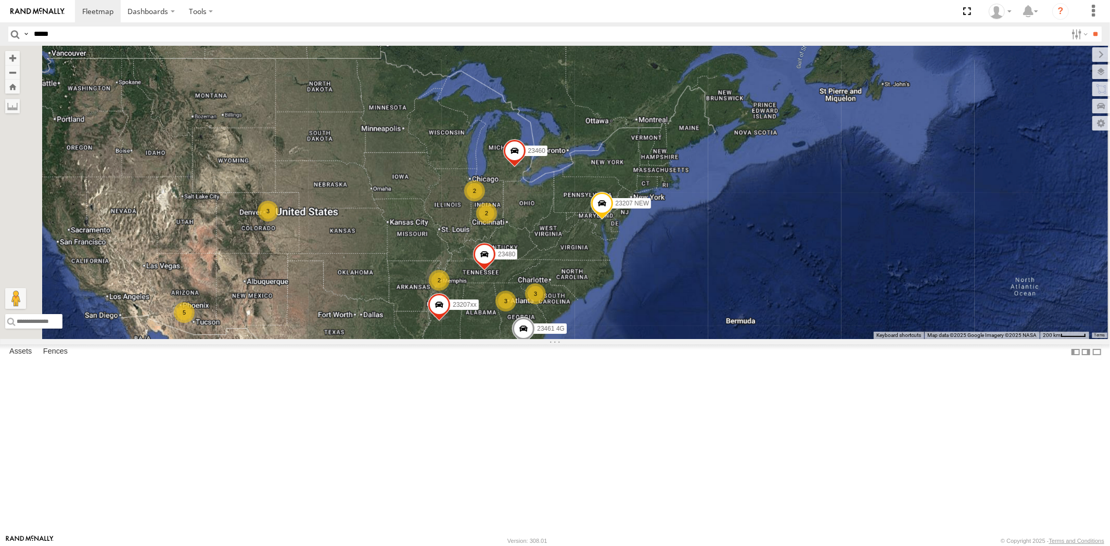
drag, startPoint x: 632, startPoint y: 303, endPoint x: 714, endPoint y: 295, distance: 82.6
click at [710, 295] on div "6 2 23207 NEW 2 23207xx 3 5 2 3 3 23460 23480 2 23461 4G" at bounding box center [555, 192] width 1110 height 293
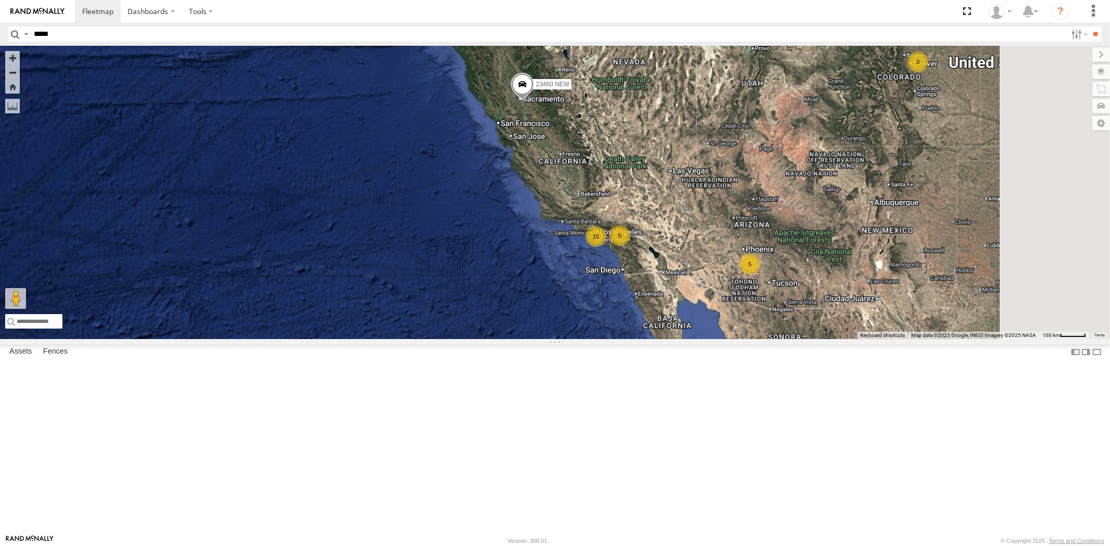
drag, startPoint x: 721, startPoint y: 325, endPoint x: 693, endPoint y: 307, distance: 33.2
click at [700, 310] on div "23207 NEW 23207xx 23460 23480 23461 4G 15 5 5 3 23460 NEW" at bounding box center [555, 192] width 1110 height 293
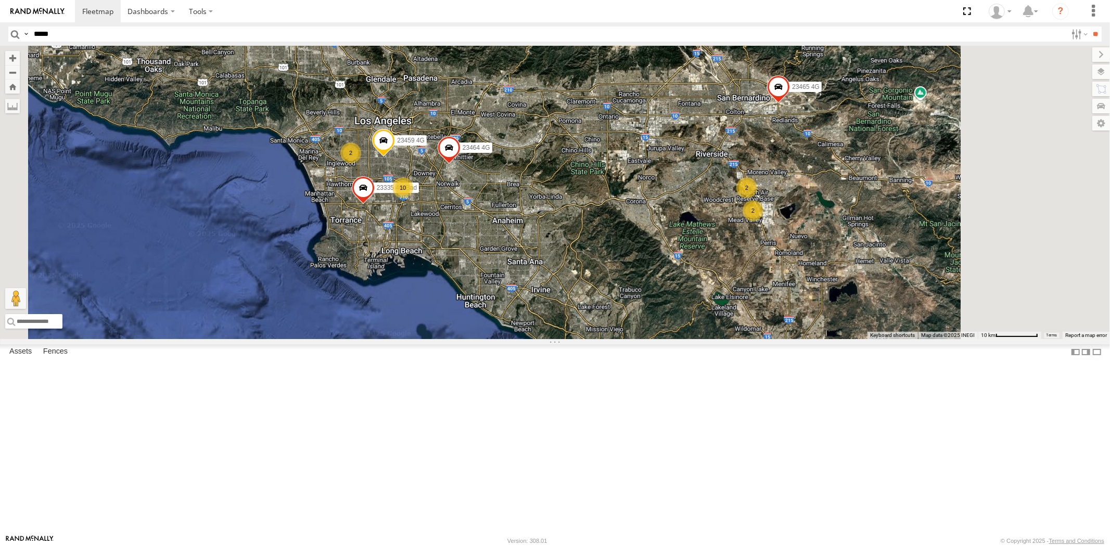
drag, startPoint x: 754, startPoint y: 283, endPoint x: 708, endPoint y: 274, distance: 47.2
click at [709, 274] on div "23207 NEW 23207xx 23460 23480 23461 4G 23460 NEW 23335 4G/Bad 23459 4G 23465 4G…" at bounding box center [555, 192] width 1110 height 293
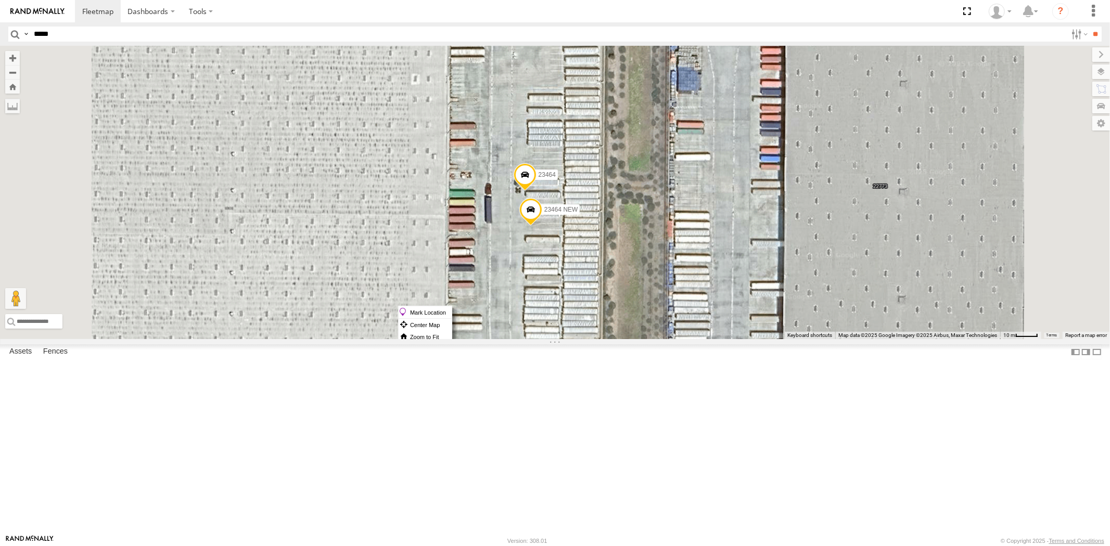
drag, startPoint x: 658, startPoint y: 306, endPoint x: 667, endPoint y: 313, distance: 11.5
click at [452, 313] on label "Mark Location" at bounding box center [424, 312] width 53 height 12
click at [539, 208] on span at bounding box center [528, 194] width 23 height 28
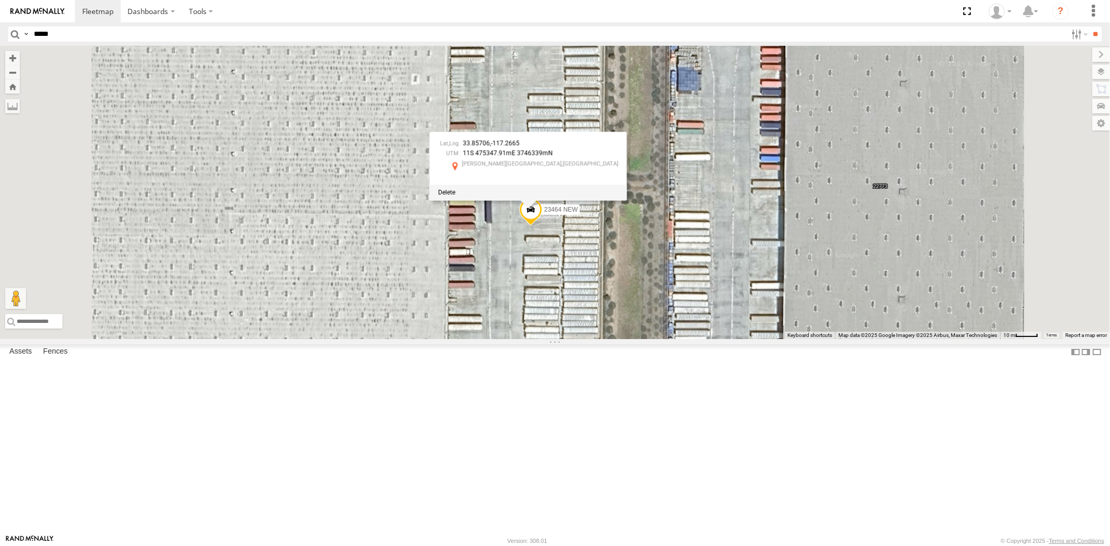
click at [598, 200] on div at bounding box center [527, 193] width 197 height 16
click at [611, 200] on div at bounding box center [527, 193] width 197 height 16
click at [612, 200] on div at bounding box center [527, 193] width 197 height 16
click at [455, 196] on span at bounding box center [445, 192] width 17 height 7
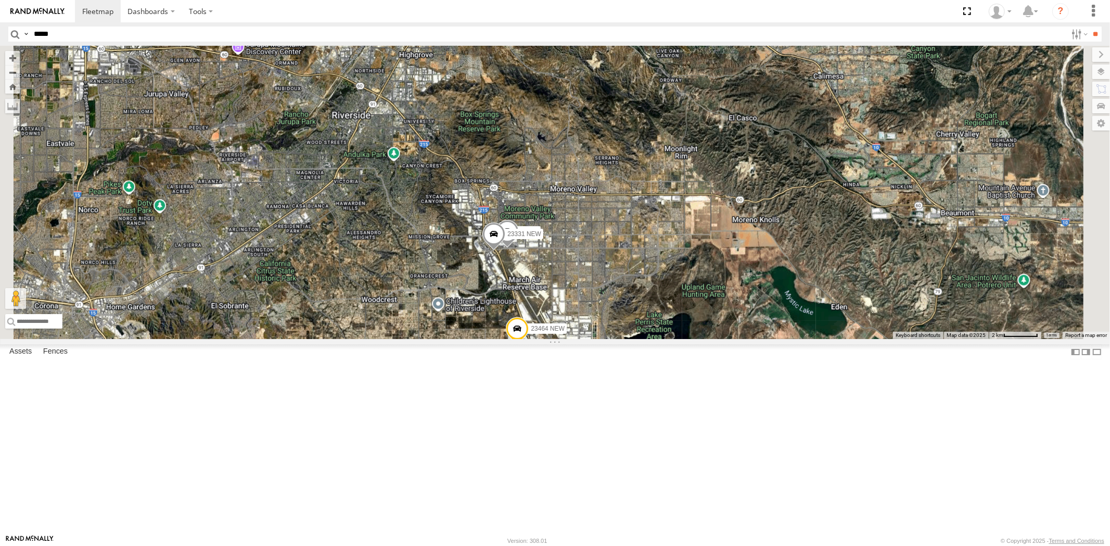
drag, startPoint x: 631, startPoint y: 372, endPoint x: 619, endPoint y: 333, distance: 40.8
click at [620, 334] on div "23207 NEW 23207xx 23460 23480 23461 4G 23460 NEW 23335 4G/Bad 23459 4G 23465 4G…" at bounding box center [555, 192] width 1110 height 293
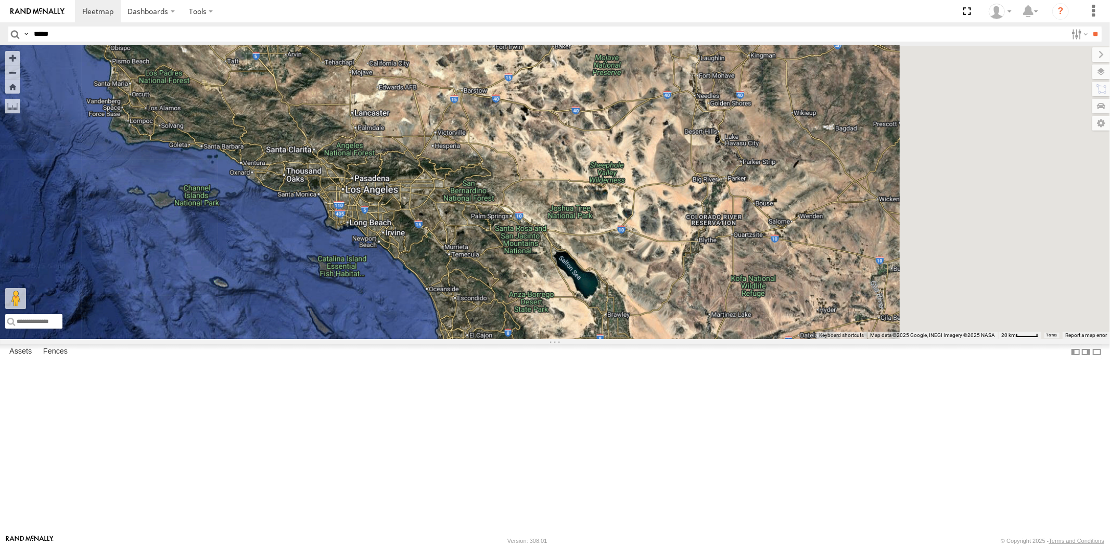
drag, startPoint x: 711, startPoint y: 277, endPoint x: 603, endPoint y: 290, distance: 107.9
click at [610, 290] on div at bounding box center [555, 192] width 1110 height 293
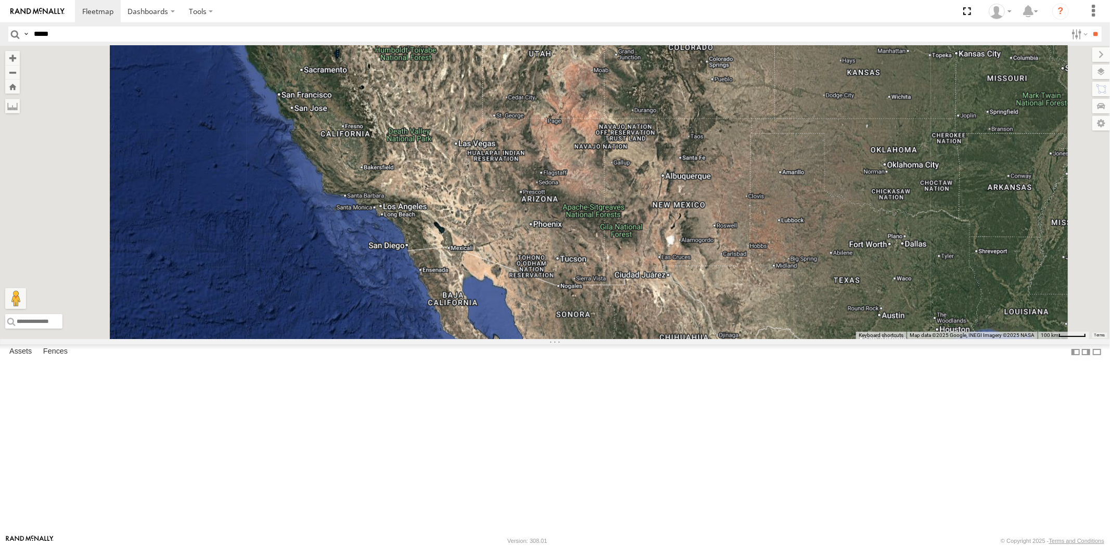
drag, startPoint x: 684, startPoint y: 290, endPoint x: 581, endPoint y: 302, distance: 103.8
click at [599, 298] on div at bounding box center [555, 192] width 1110 height 293
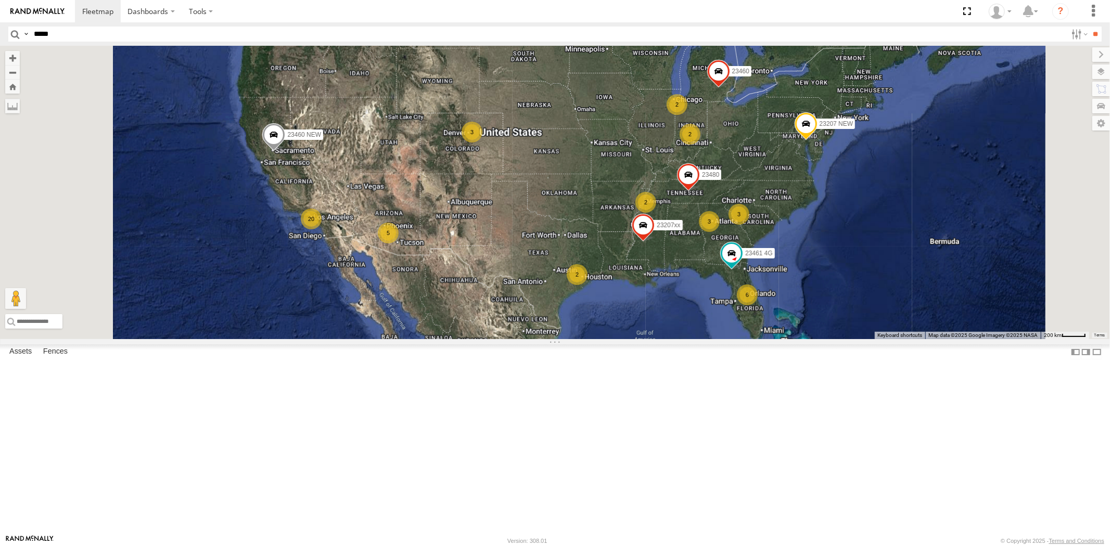
drag, startPoint x: 703, startPoint y: 291, endPoint x: 627, endPoint y: 306, distance: 76.8
click at [630, 305] on div "6 2 20 23207 NEW 2 23207xx 3 5 2 3 3 23460 23480 23460 NEW 2 23461 4G" at bounding box center [555, 192] width 1110 height 293
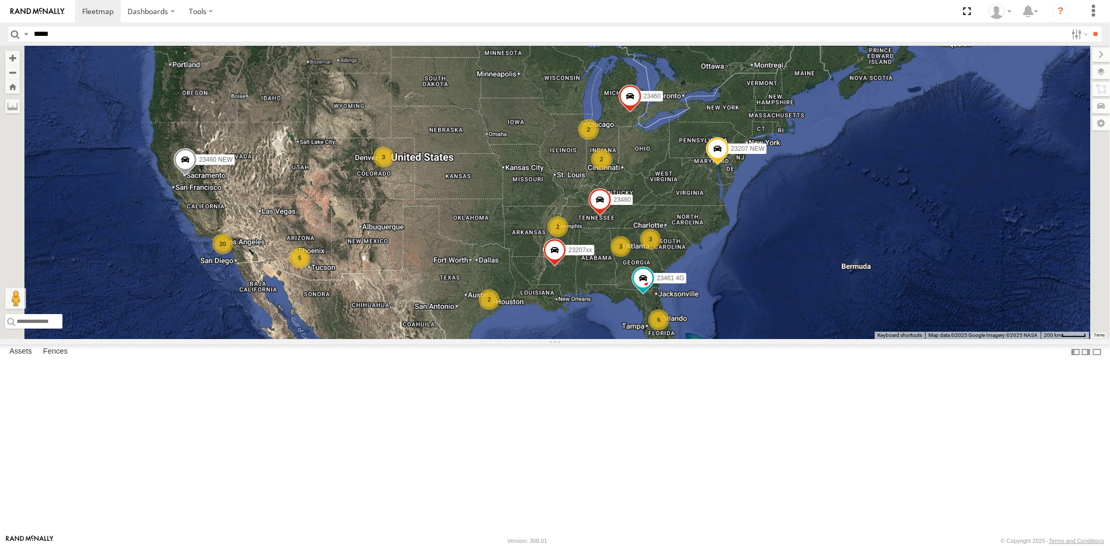
drag, startPoint x: 849, startPoint y: 258, endPoint x: 797, endPoint y: 272, distance: 53.4
click at [798, 272] on div "6 2 20 23207 NEW 2 23207xx 3 5 2 3 3 23460 23480 23460 NEW 2 23461 4G" at bounding box center [555, 192] width 1110 height 293
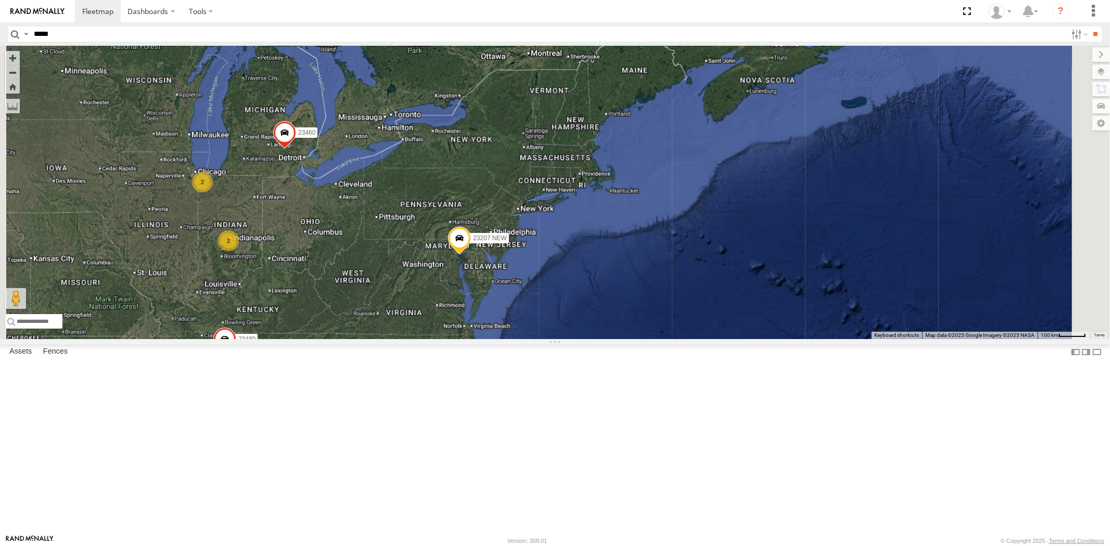
drag, startPoint x: 532, startPoint y: 333, endPoint x: 557, endPoint y: 334, distance: 25.0
click at [556, 333] on div "23207 NEW 23207xx 23460 23480 23460 NEW 23461 4G 2 2 3 2 3" at bounding box center [555, 192] width 1110 height 293
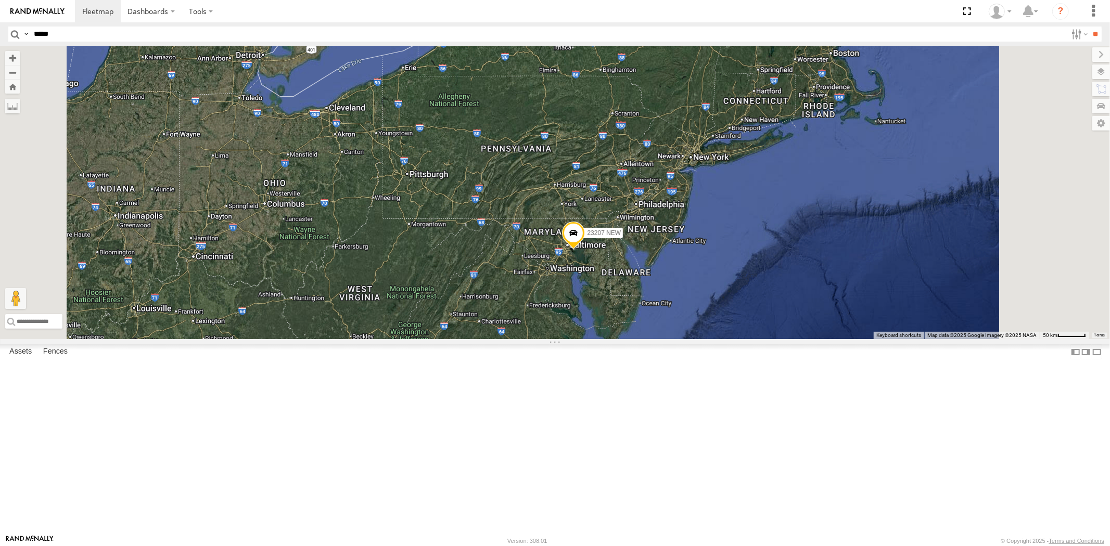
drag, startPoint x: 652, startPoint y: 340, endPoint x: 615, endPoint y: 349, distance: 37.6
click at [616, 339] on div "23207 NEW 23207xx 23460 23480 23460 NEW 23461 4G" at bounding box center [555, 192] width 1110 height 293
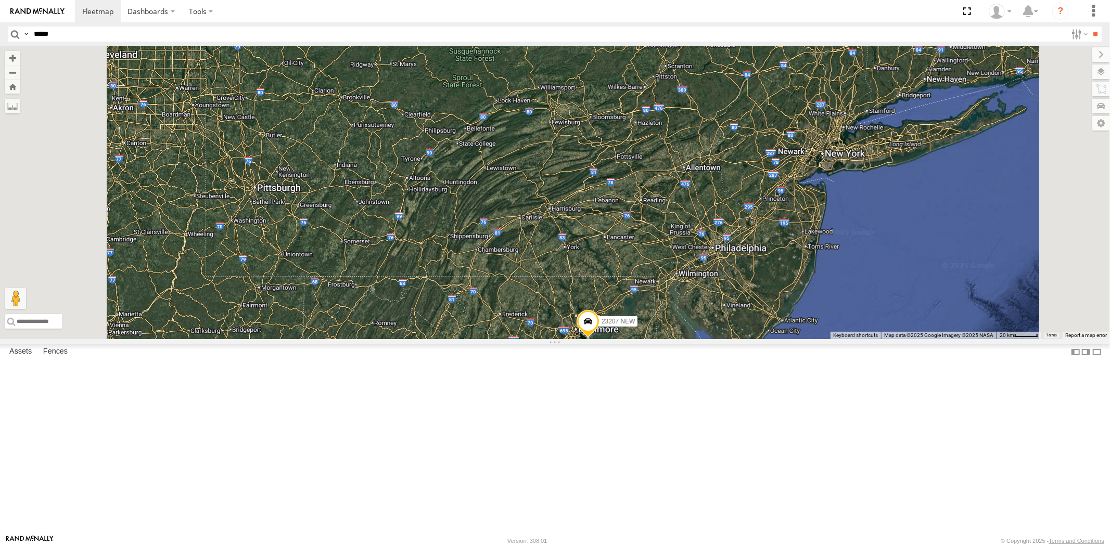
drag, startPoint x: 625, startPoint y: 279, endPoint x: 621, endPoint y: 251, distance: 28.3
click at [623, 255] on div "23207 NEW 23207xx 23460 23460 NEW 23480 23461 4G" at bounding box center [555, 192] width 1110 height 293
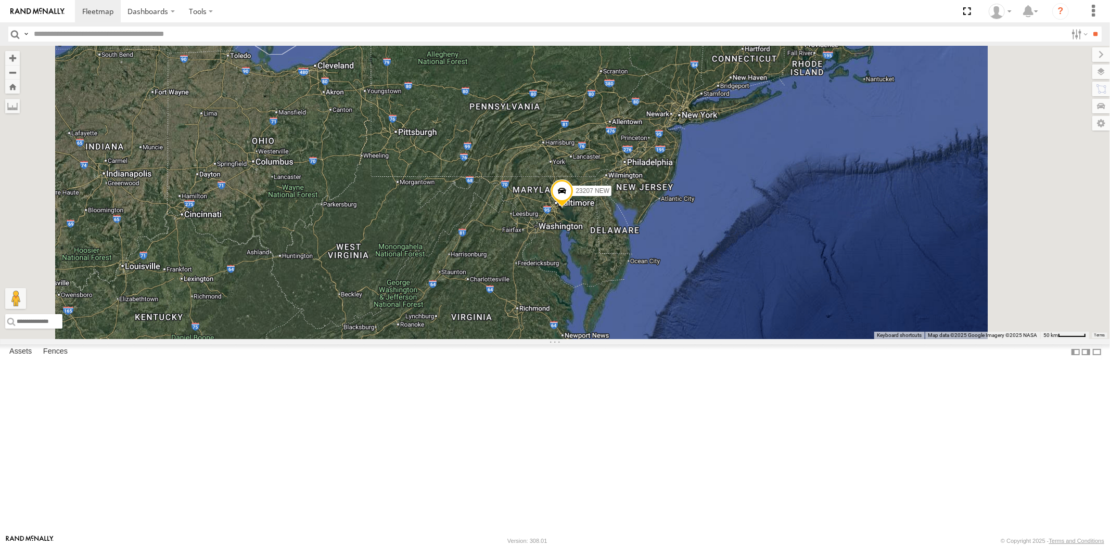
drag, startPoint x: 635, startPoint y: 289, endPoint x: 610, endPoint y: 294, distance: 25.5
click at [613, 294] on div "23207 NEW 23207xx 23460 23460 NEW 23480 23461 4G" at bounding box center [555, 192] width 1110 height 293
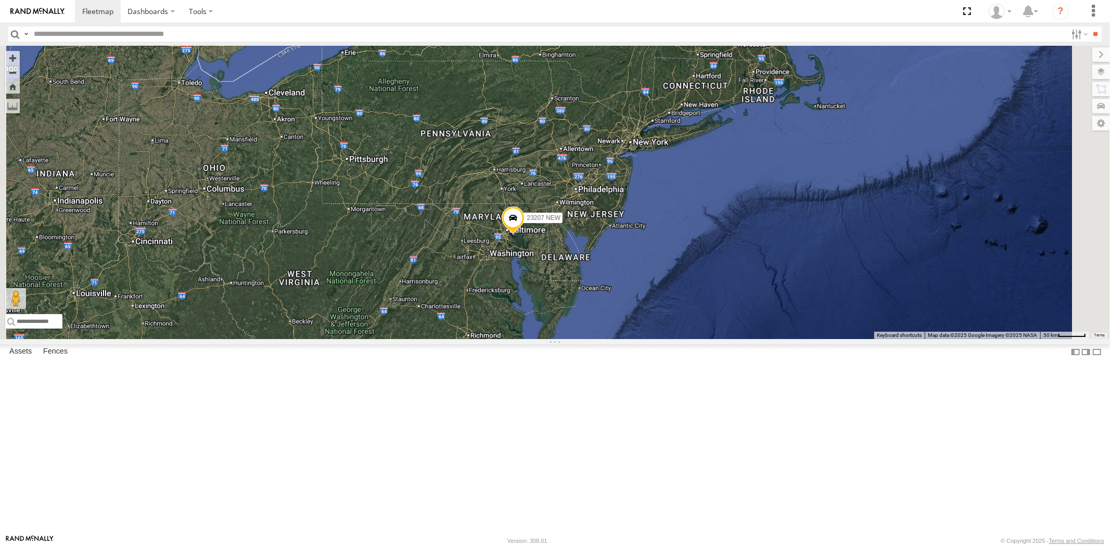
drag, startPoint x: 623, startPoint y: 292, endPoint x: 611, endPoint y: 314, distance: 25.2
click at [611, 314] on div "23207 NEW 23207xx 23460 23460 NEW 23480 23461 4G" at bounding box center [555, 192] width 1110 height 293
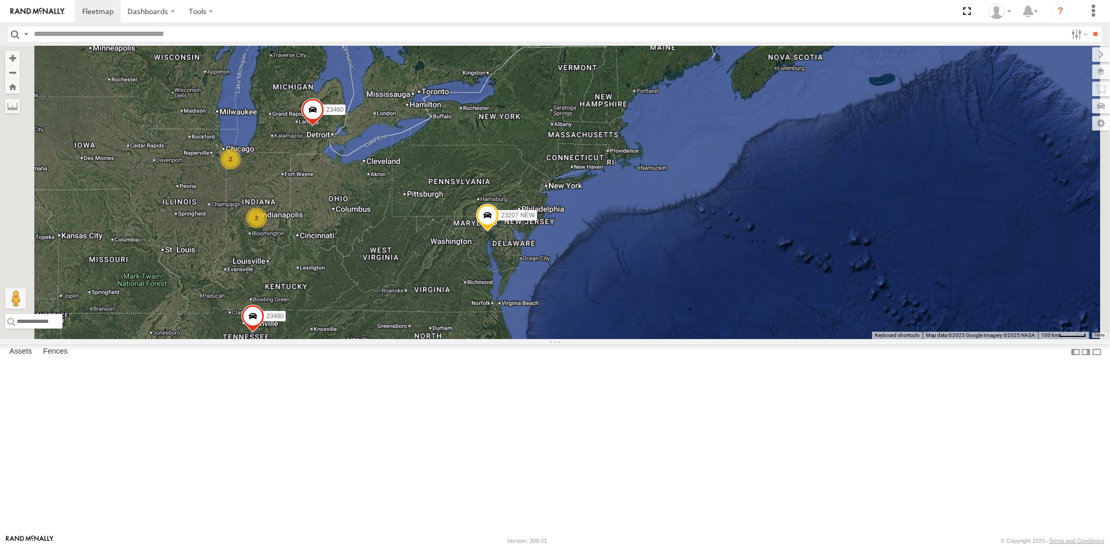
click at [601, 314] on div "23207 NEW 23207xx 23460 23460 NEW 23480 23461 4G 2 2 3 2 3" at bounding box center [555, 192] width 1110 height 293
